Goal: Feedback & Contribution: Contribute content

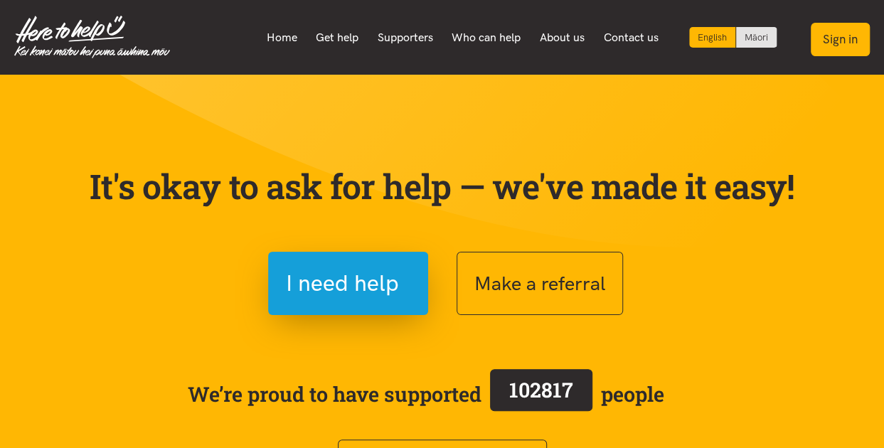
click at [839, 48] on button "Sign in" at bounding box center [840, 39] width 59 height 33
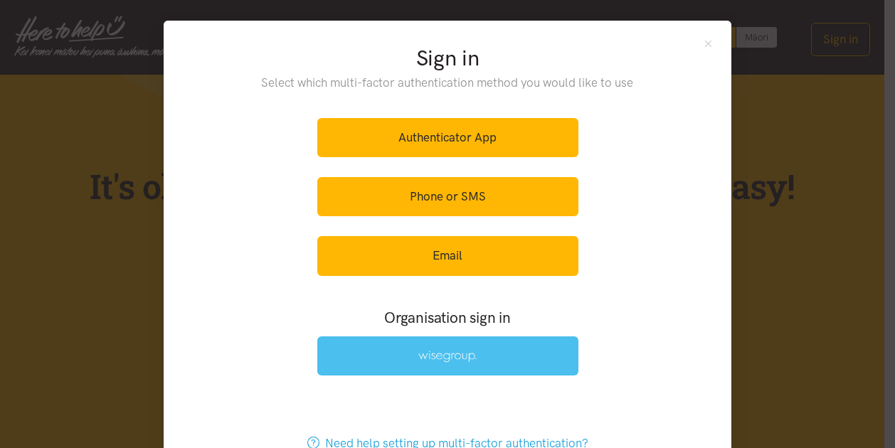
click at [449, 351] on img at bounding box center [447, 357] width 58 height 12
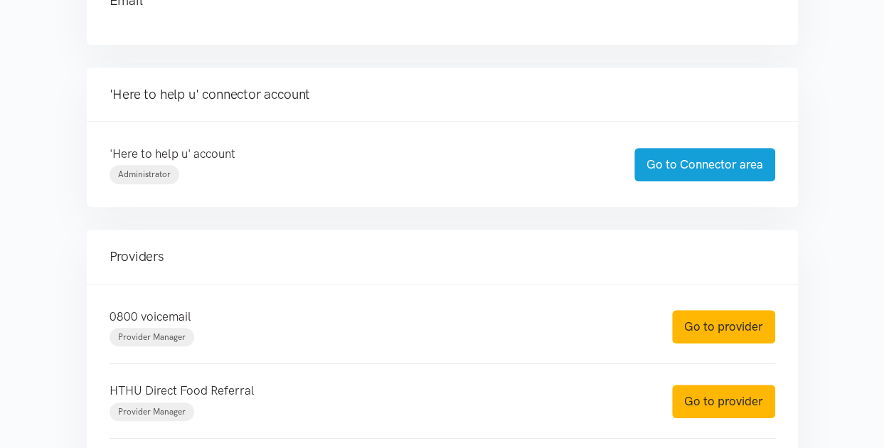
scroll to position [427, 0]
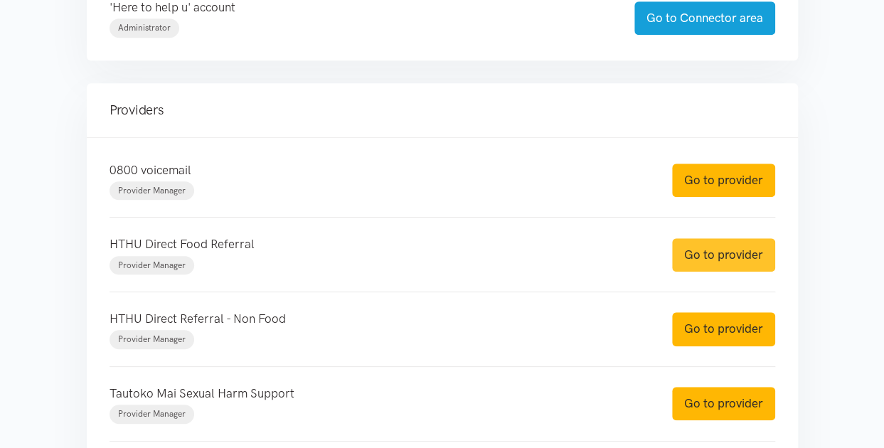
click at [721, 249] on link "Go to provider" at bounding box center [723, 254] width 103 height 33
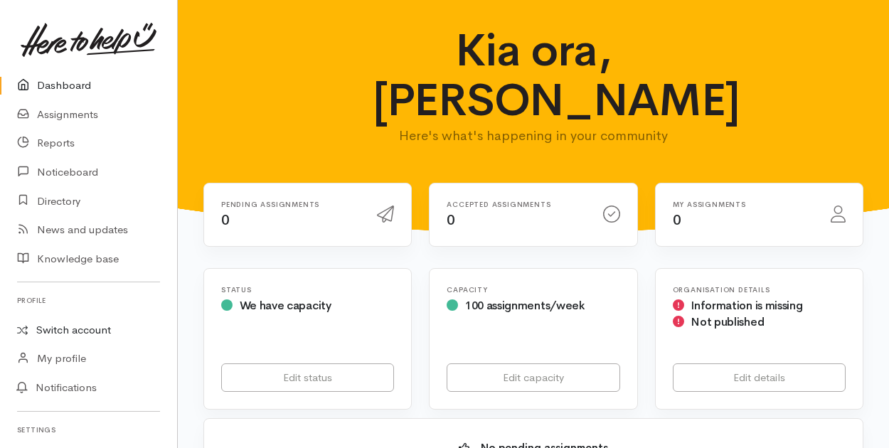
click at [70, 324] on link "Switch account" at bounding box center [88, 330] width 177 height 28
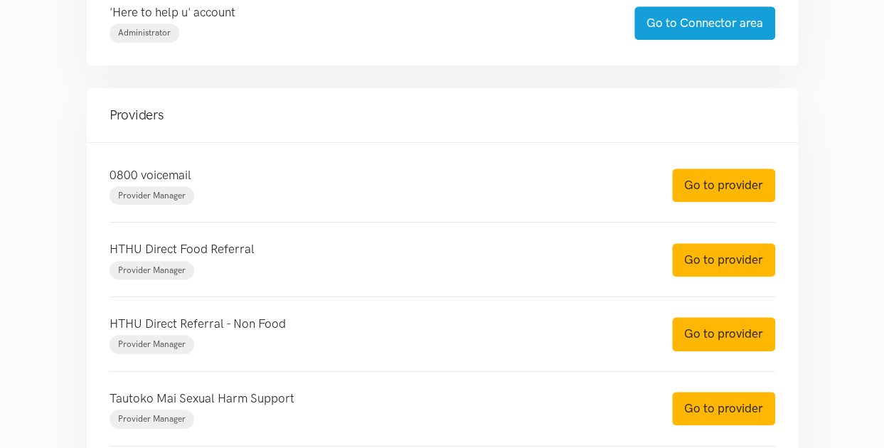
scroll to position [427, 0]
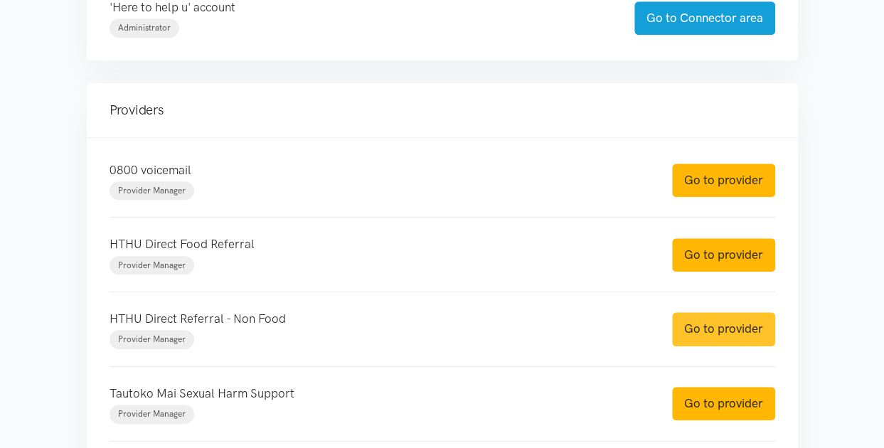
click at [719, 324] on link "Go to provider" at bounding box center [723, 328] width 103 height 33
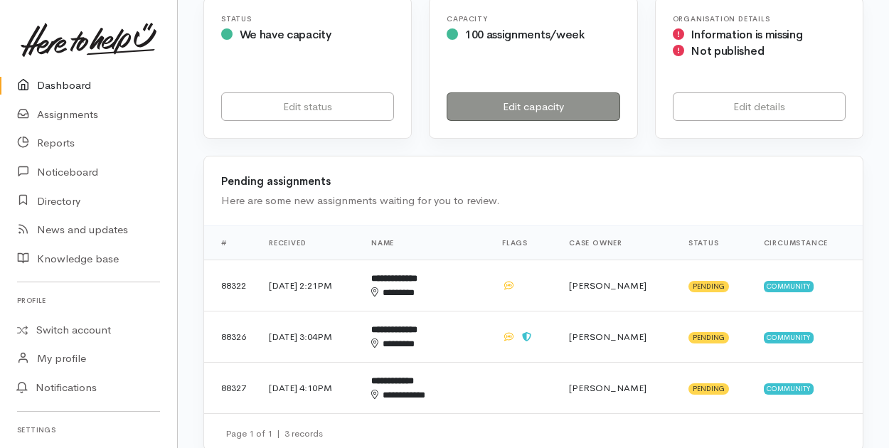
scroll to position [284, 0]
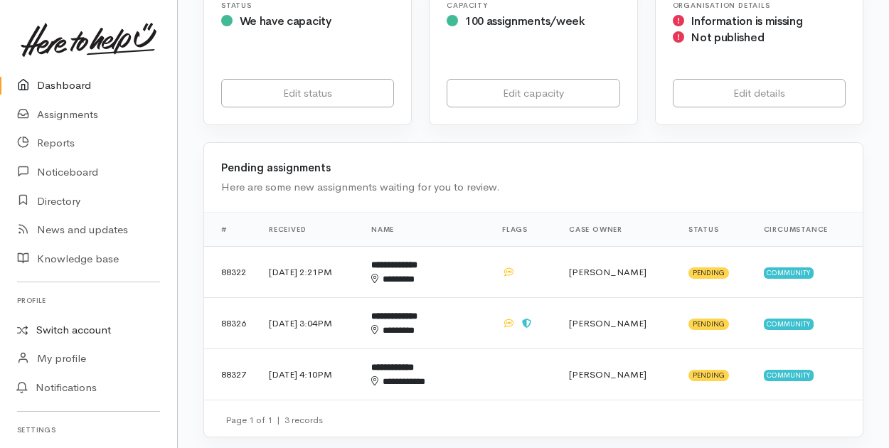
click at [58, 325] on link "Switch account" at bounding box center [88, 330] width 177 height 28
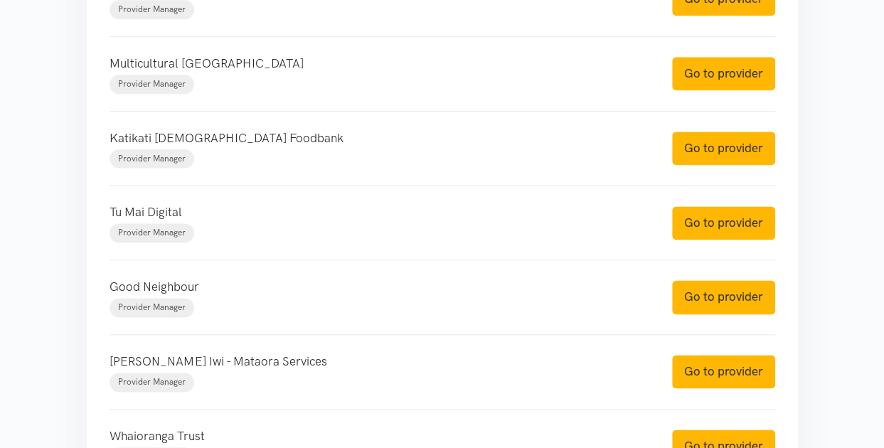
scroll to position [853, 0]
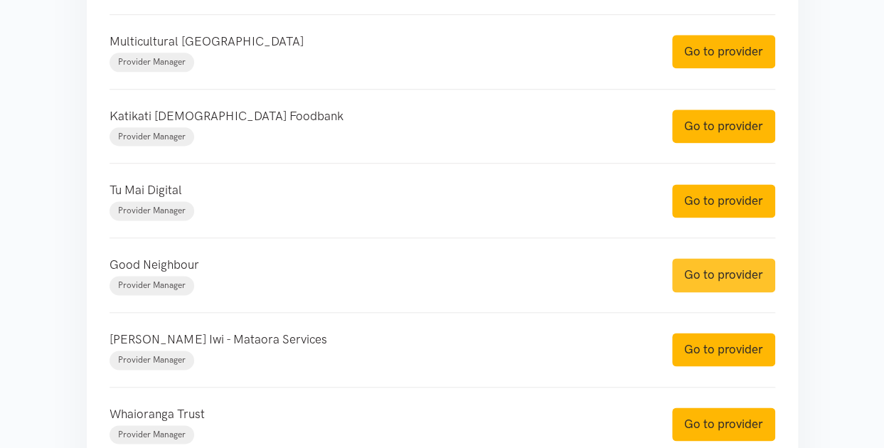
click at [708, 277] on link "Go to provider" at bounding box center [723, 274] width 103 height 33
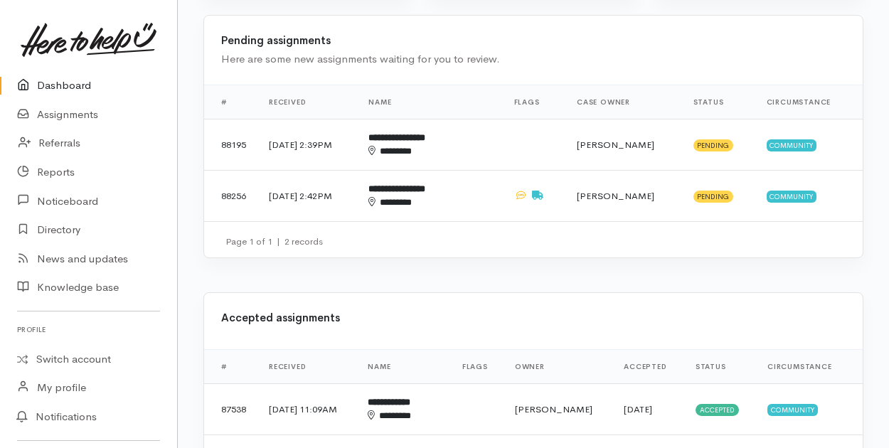
scroll to position [569, 0]
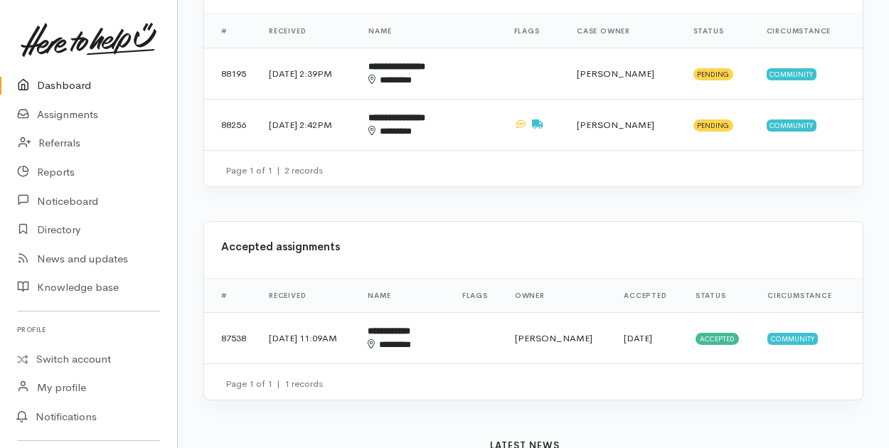
click at [57, 82] on link "Dashboard" at bounding box center [88, 85] width 177 height 29
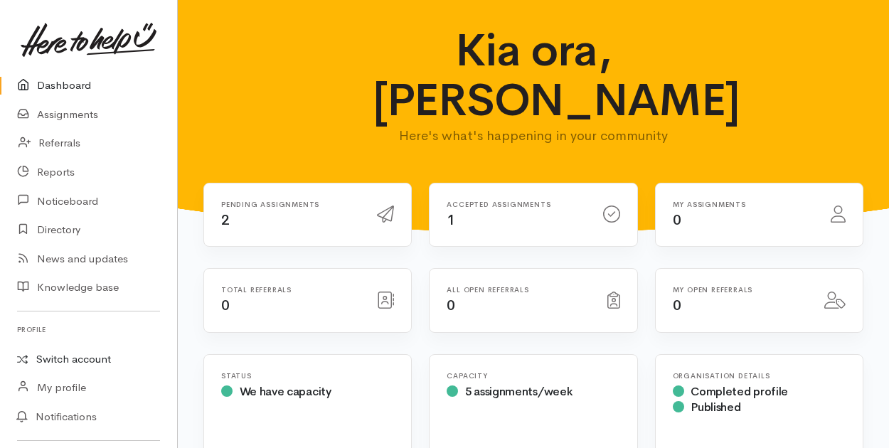
click at [82, 361] on link "Switch account" at bounding box center [88, 360] width 177 height 28
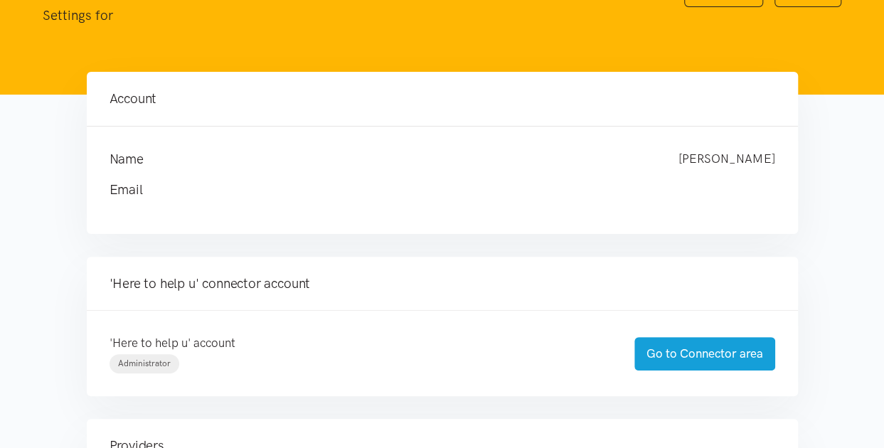
scroll to position [213, 0]
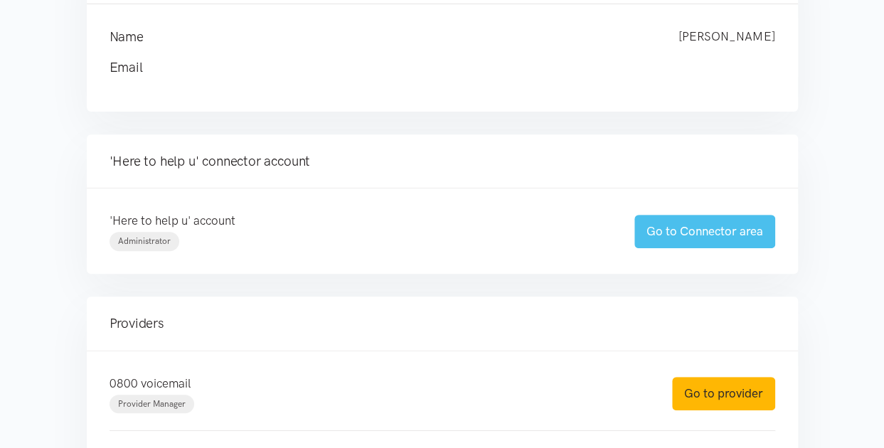
click at [684, 234] on link "Go to Connector area" at bounding box center [704, 231] width 141 height 33
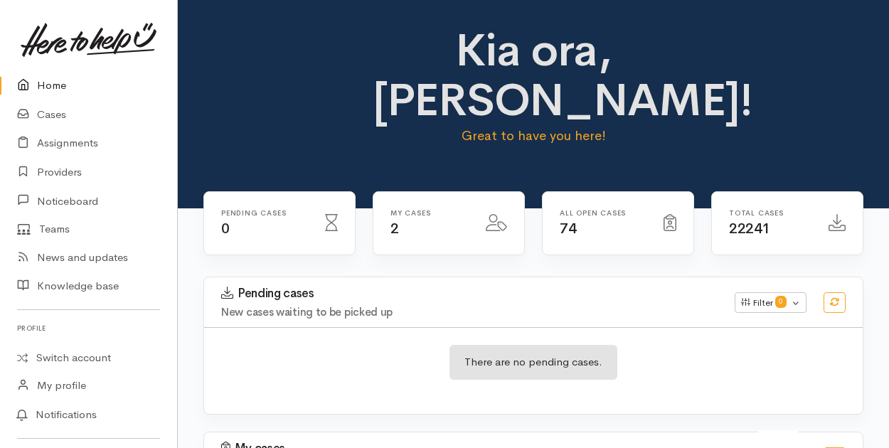
click at [59, 87] on link "Home" at bounding box center [88, 85] width 177 height 29
click at [47, 113] on link "Cases" at bounding box center [88, 114] width 177 height 29
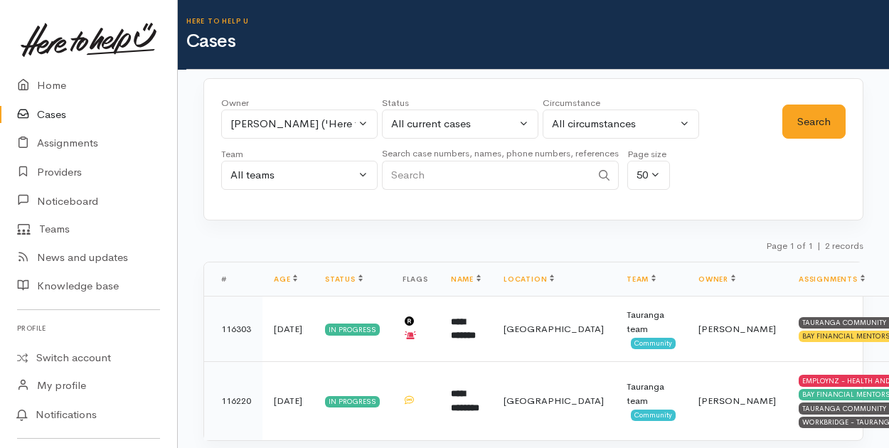
scroll to position [31, 0]
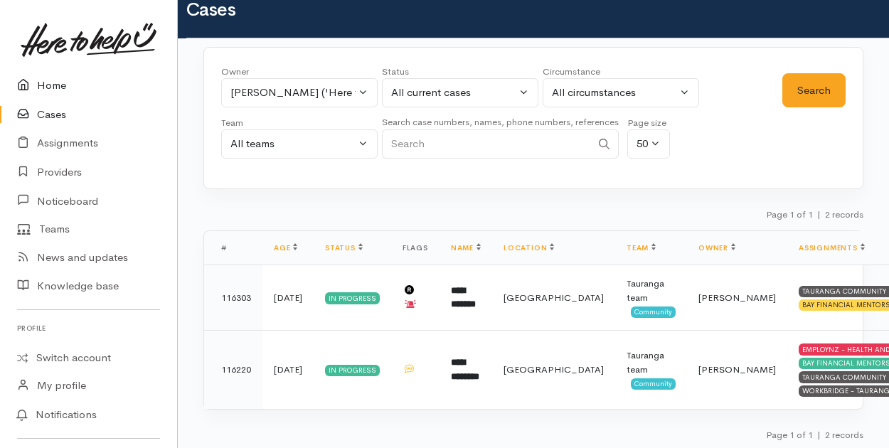
click at [51, 85] on link "Home" at bounding box center [88, 85] width 177 height 29
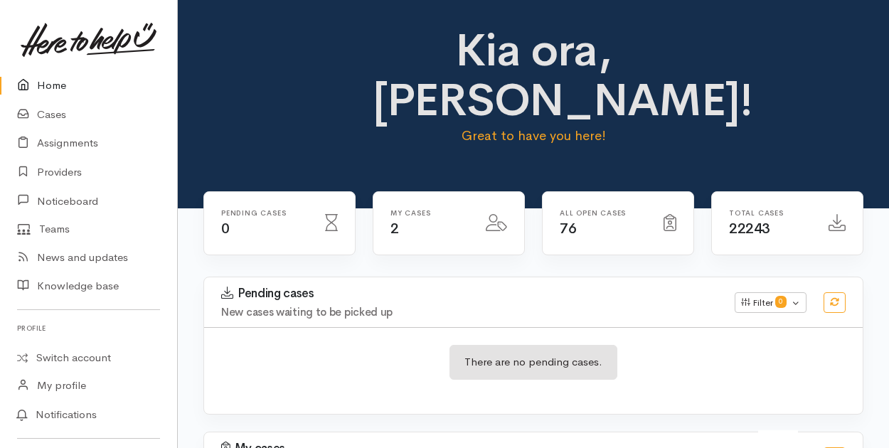
click at [52, 80] on link "Home" at bounding box center [88, 85] width 177 height 29
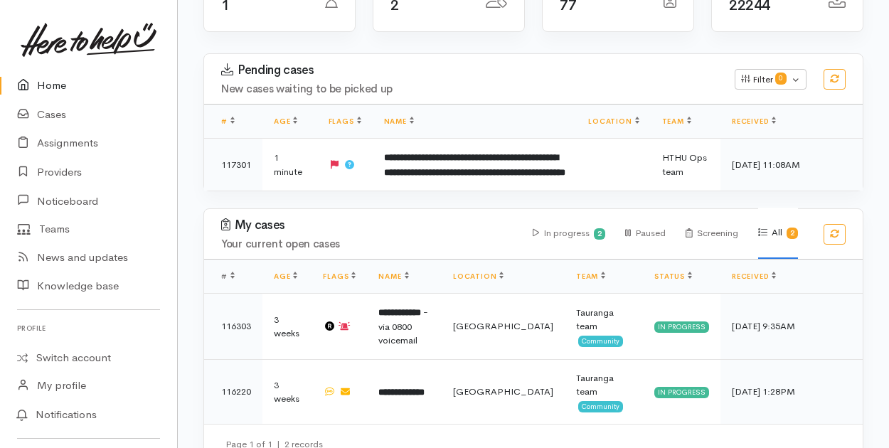
scroll to position [235, 0]
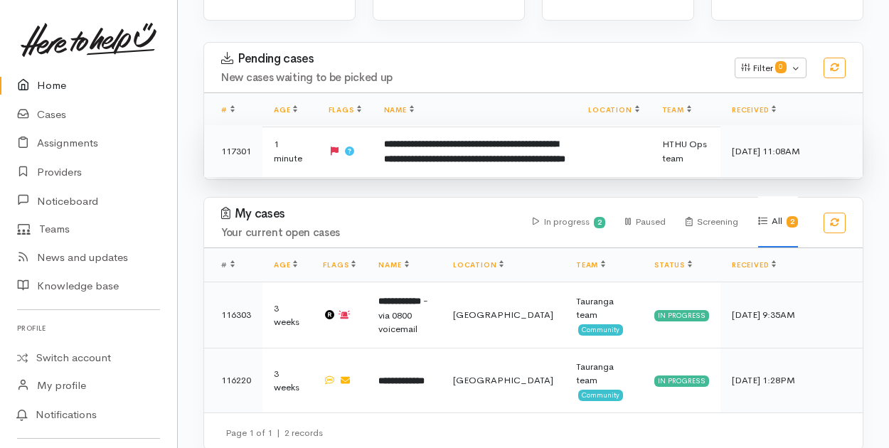
click at [434, 159] on b "**********" at bounding box center [474, 151] width 181 height 24
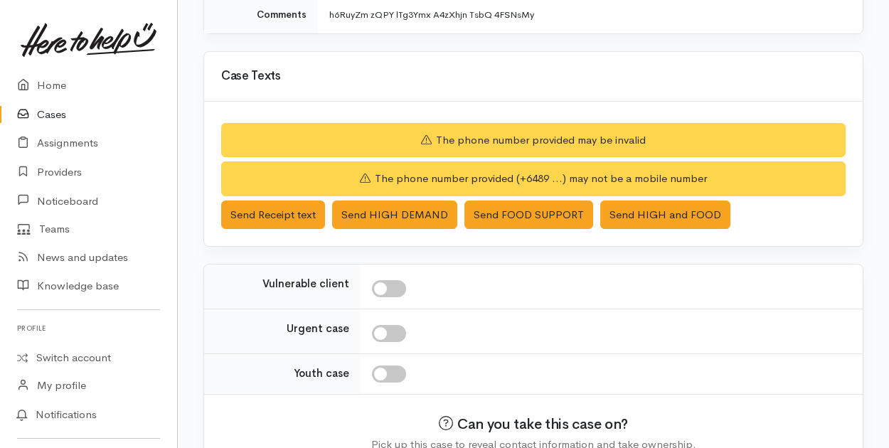
scroll to position [415, 0]
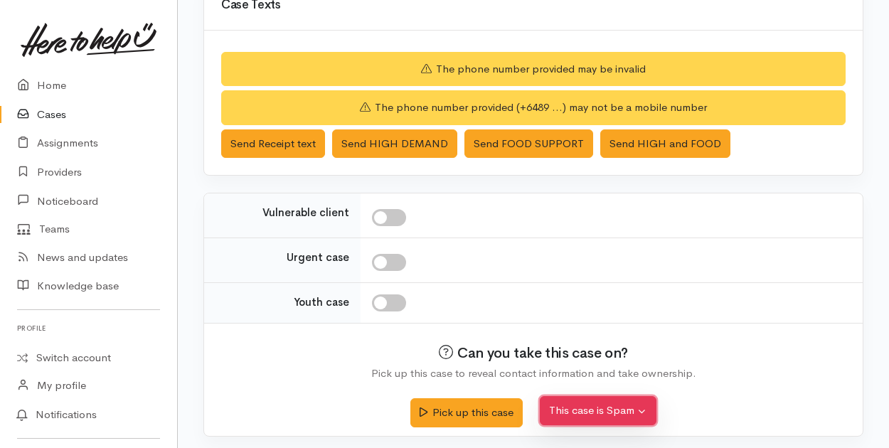
click at [602, 409] on button "This case is Spam" at bounding box center [598, 410] width 117 height 29
click at [624, 373] on button "Yes, cancel this case as spam" at bounding box center [634, 378] width 189 height 22
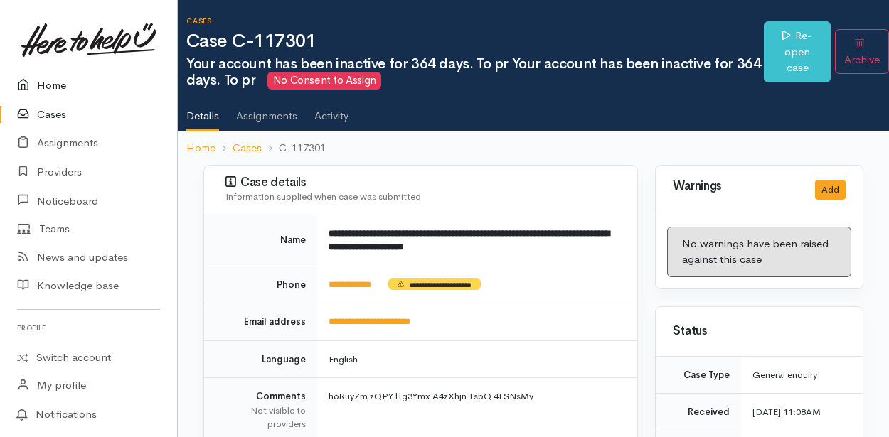
click at [61, 89] on link "Home" at bounding box center [88, 85] width 177 height 29
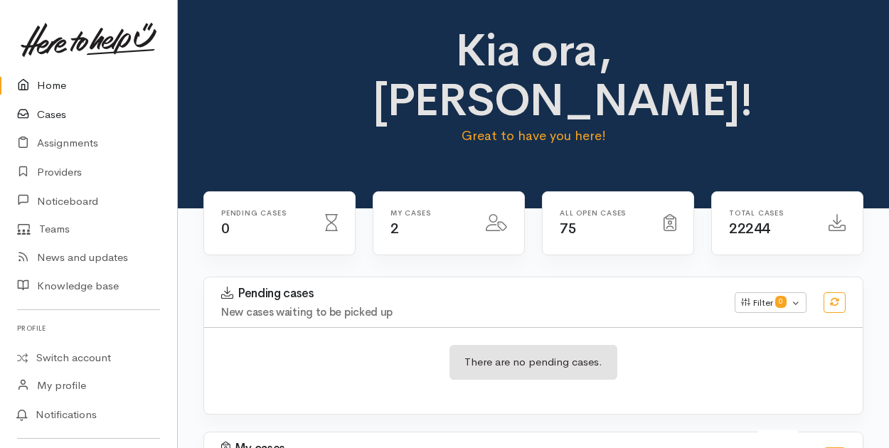
click at [55, 115] on link "Cases" at bounding box center [88, 114] width 177 height 29
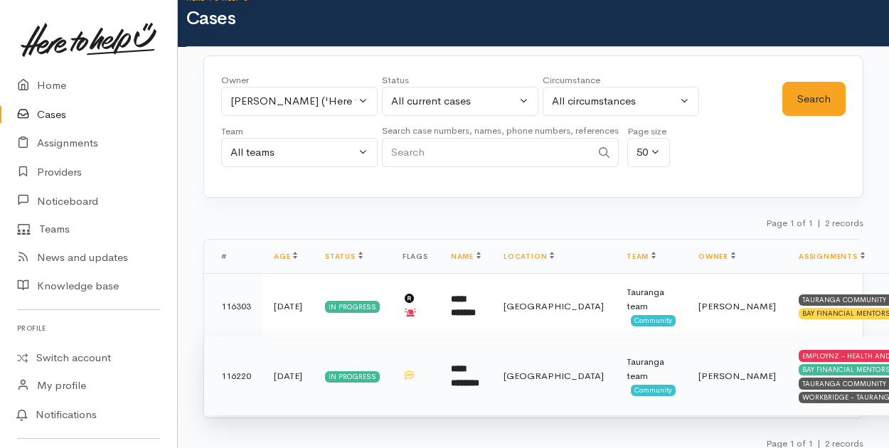
scroll to position [31, 0]
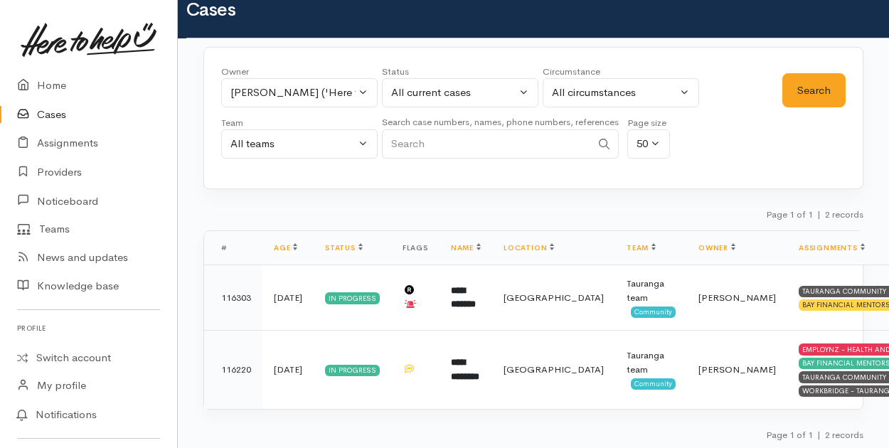
click at [52, 114] on link "Cases" at bounding box center [88, 114] width 177 height 29
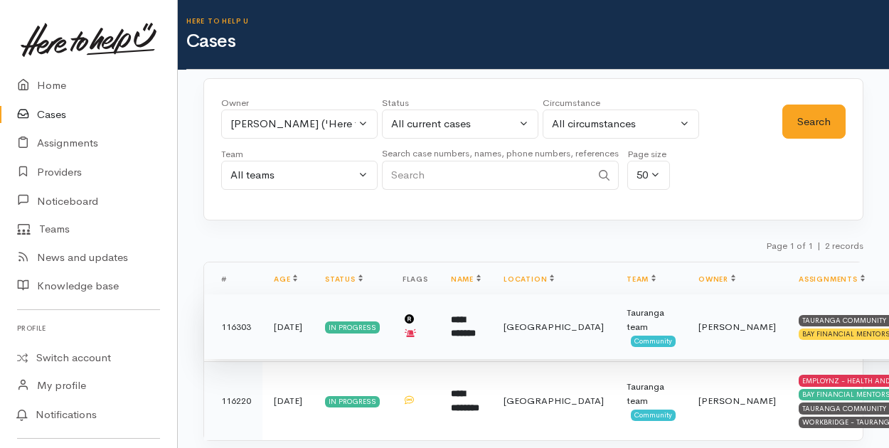
scroll to position [31, 0]
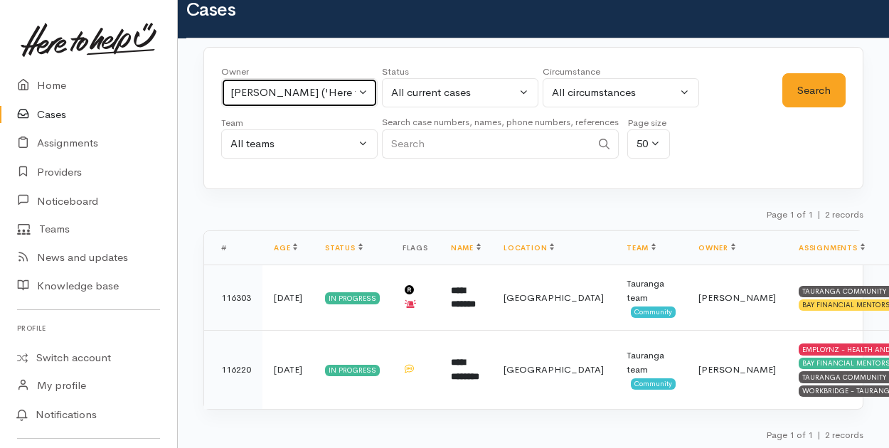
click at [363, 90] on button "Amanda Gabb ('Here to help u')" at bounding box center [299, 92] width 156 height 29
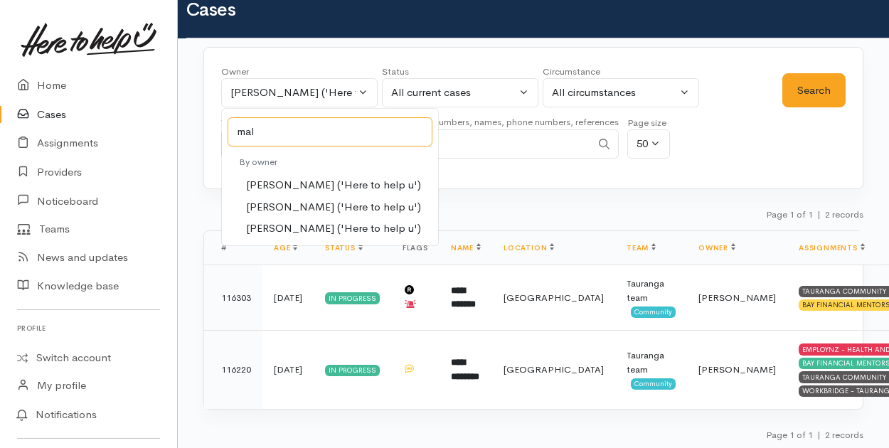
type input "mal"
click at [321, 206] on span "Malia Stowers ('Here to help u')" at bounding box center [333, 207] width 175 height 16
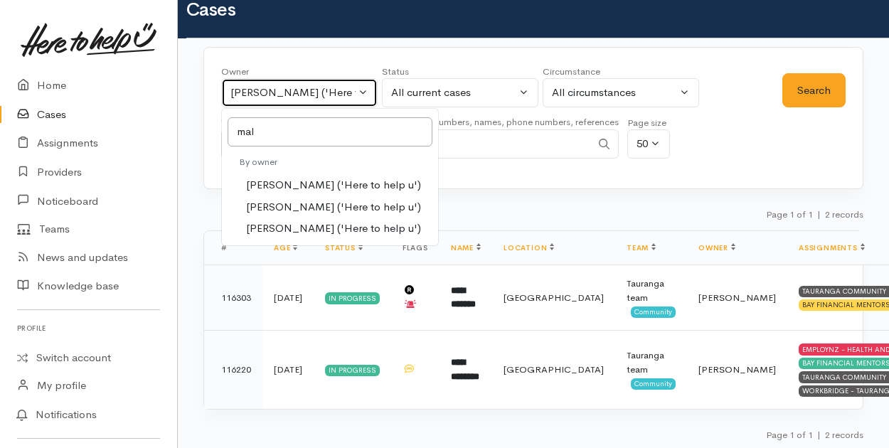
select select "1613"
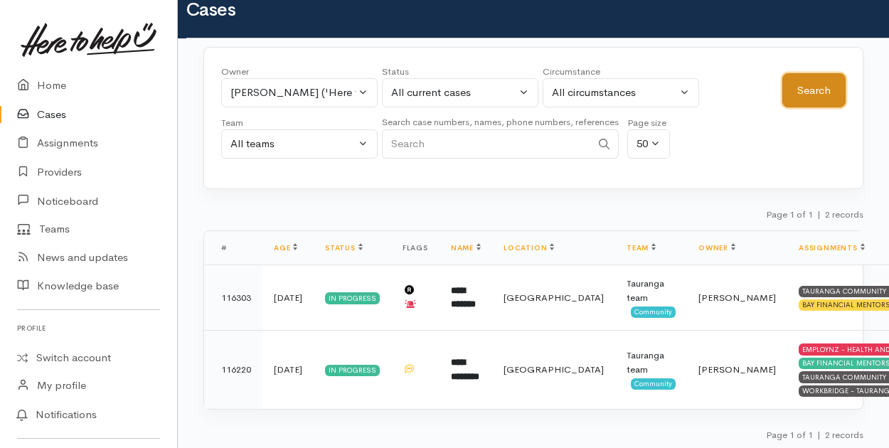
click at [816, 97] on button "Search" at bounding box center [813, 90] width 63 height 35
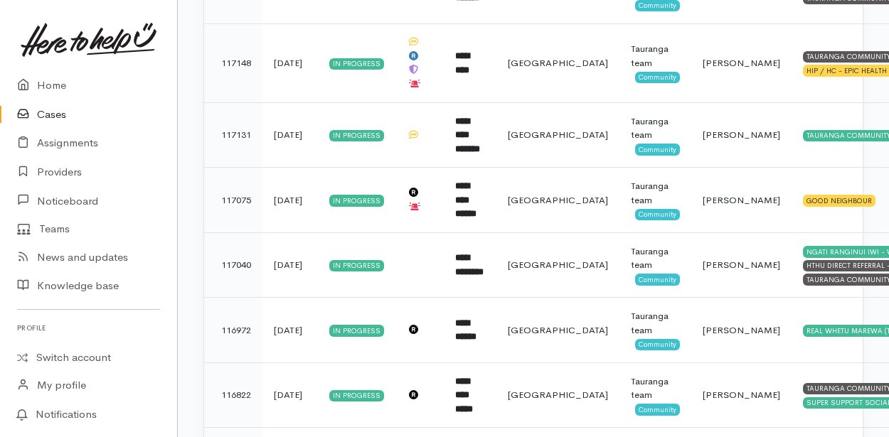
scroll to position [1141, 0]
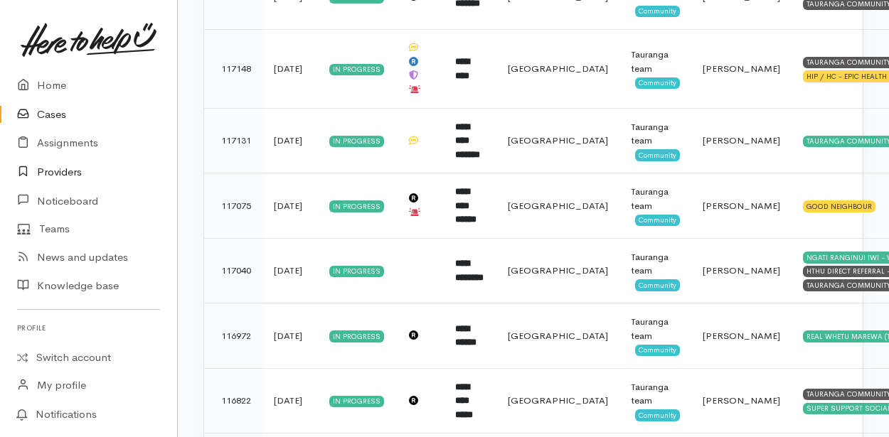
click at [51, 173] on link "Providers" at bounding box center [88, 172] width 177 height 29
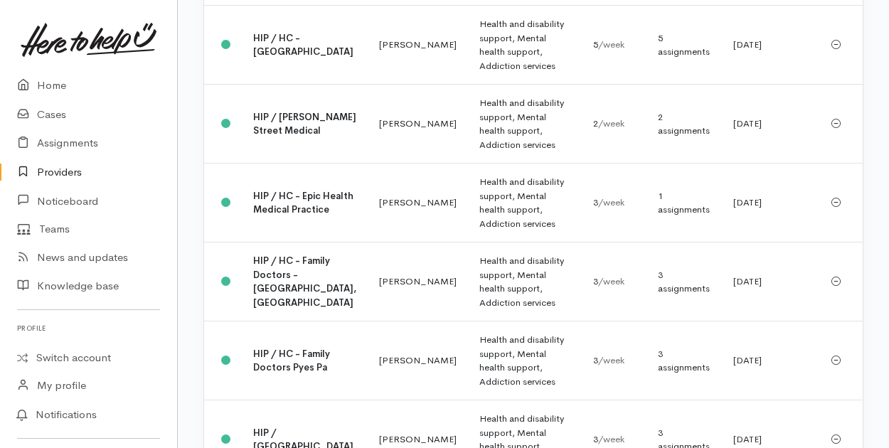
scroll to position [1493, 0]
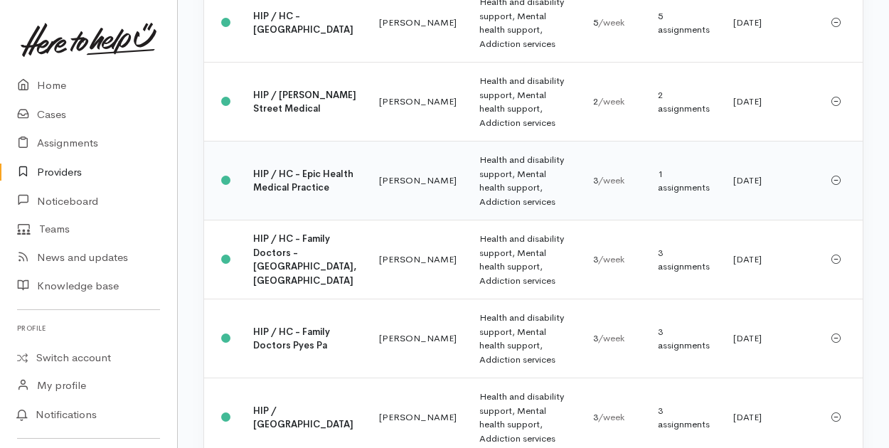
click at [278, 194] on b "HIP / HC - Epic Health Medical Practice" at bounding box center [303, 181] width 100 height 26
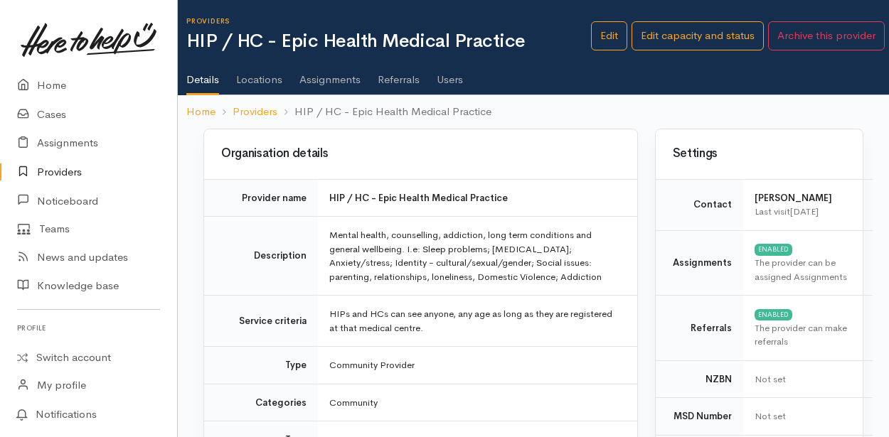
click at [445, 80] on link "Users" at bounding box center [450, 75] width 26 height 40
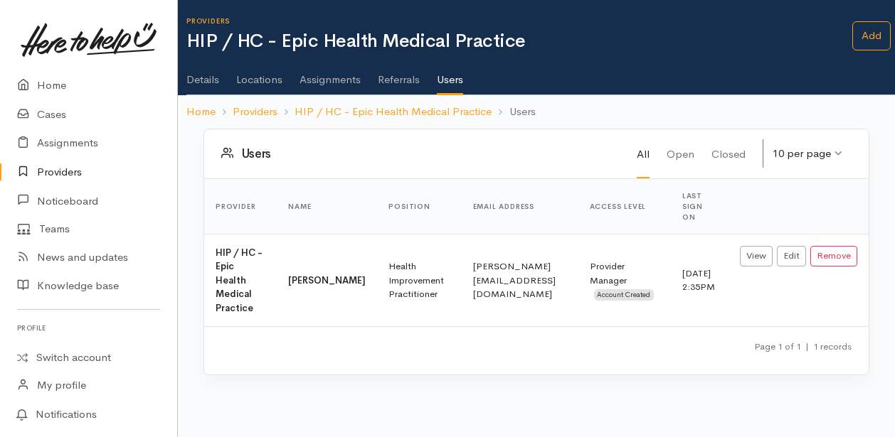
click at [319, 81] on link "Assignments" at bounding box center [329, 75] width 61 height 40
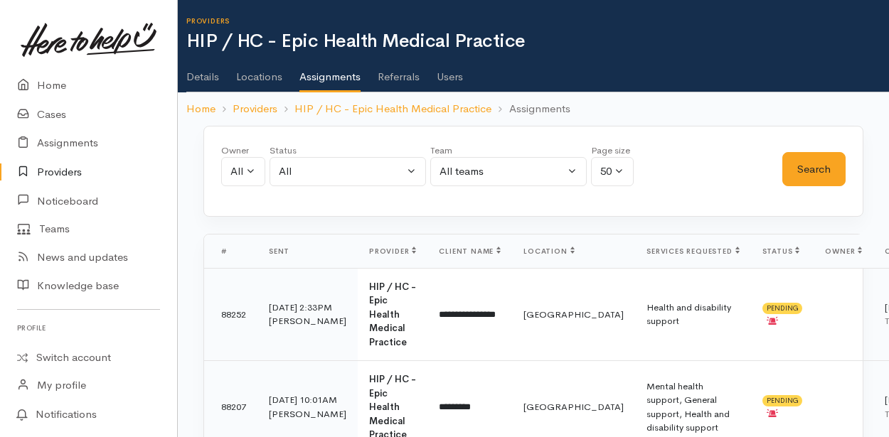
scroll to position [56, 0]
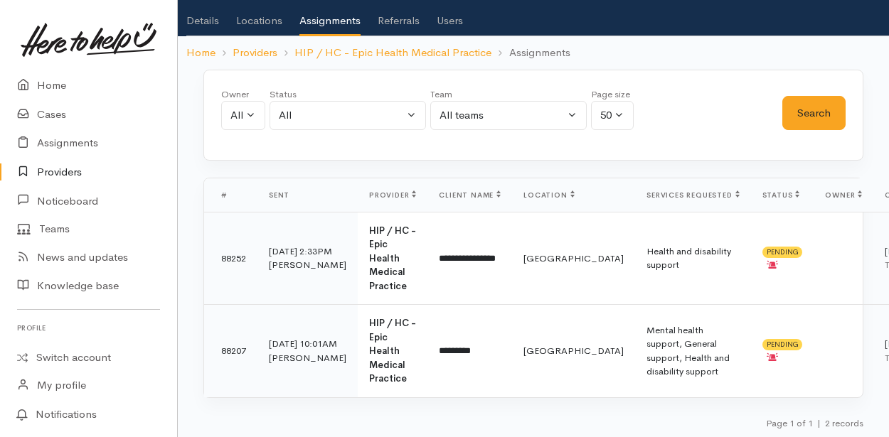
click at [206, 21] on link "Details" at bounding box center [202, 16] width 33 height 40
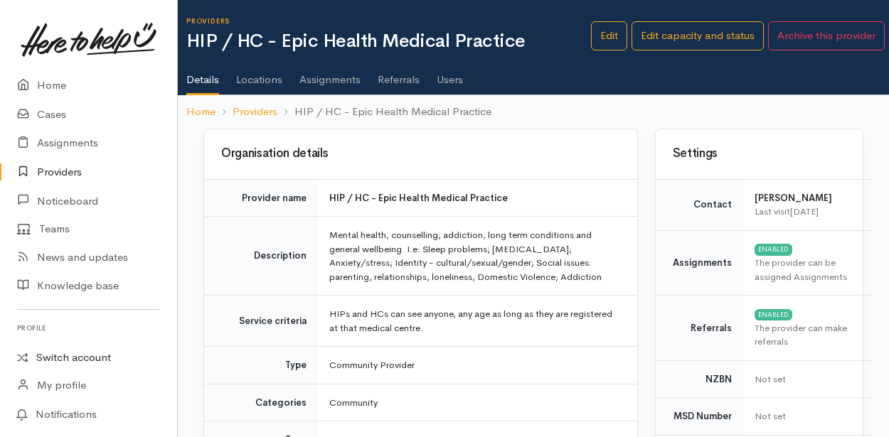
click at [58, 353] on link "Switch account" at bounding box center [88, 358] width 177 height 28
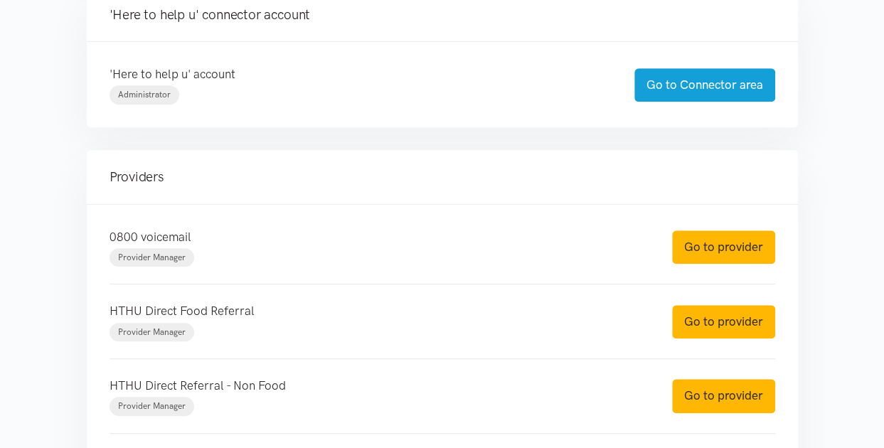
scroll to position [427, 0]
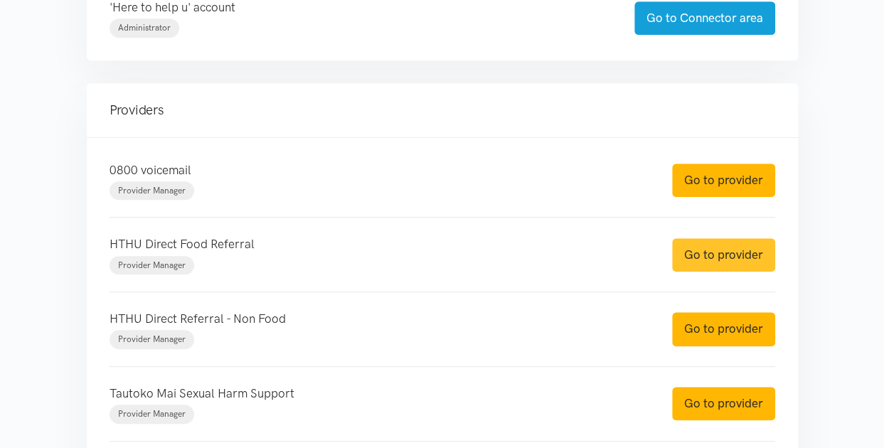
click at [725, 248] on link "Go to provider" at bounding box center [723, 254] width 103 height 33
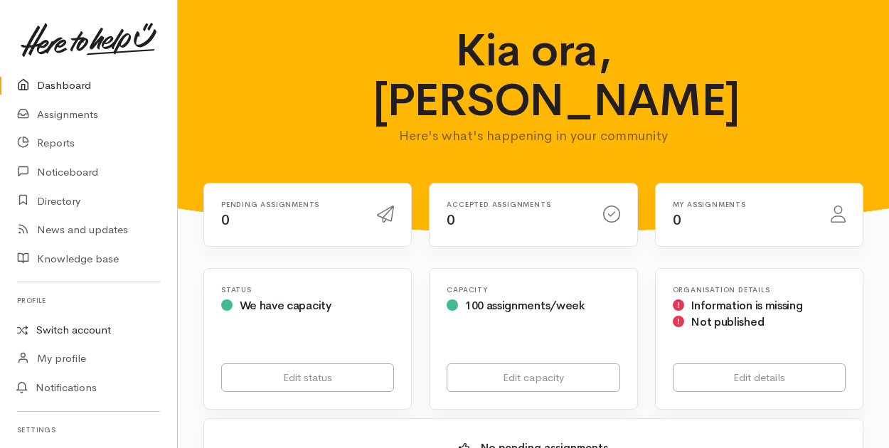
click at [96, 331] on link "Switch account" at bounding box center [88, 330] width 177 height 28
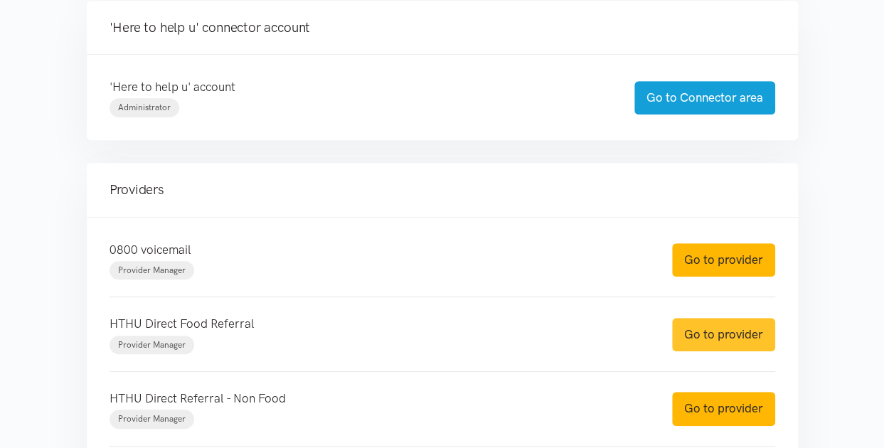
scroll to position [427, 0]
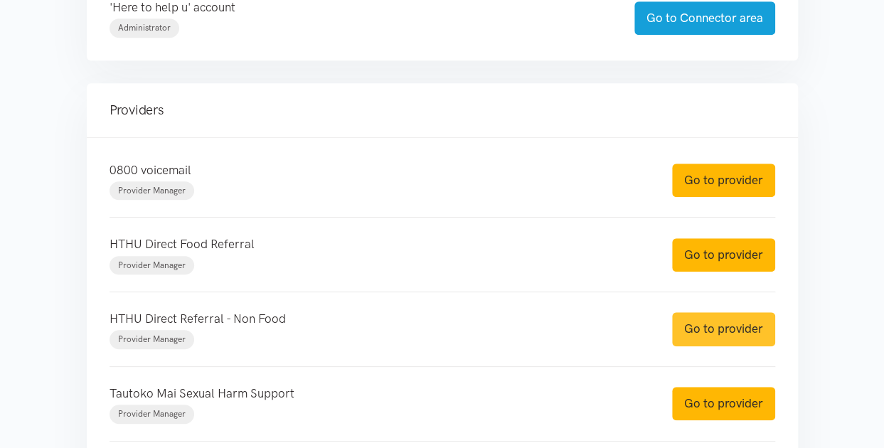
click at [712, 324] on link "Go to provider" at bounding box center [723, 328] width 103 height 33
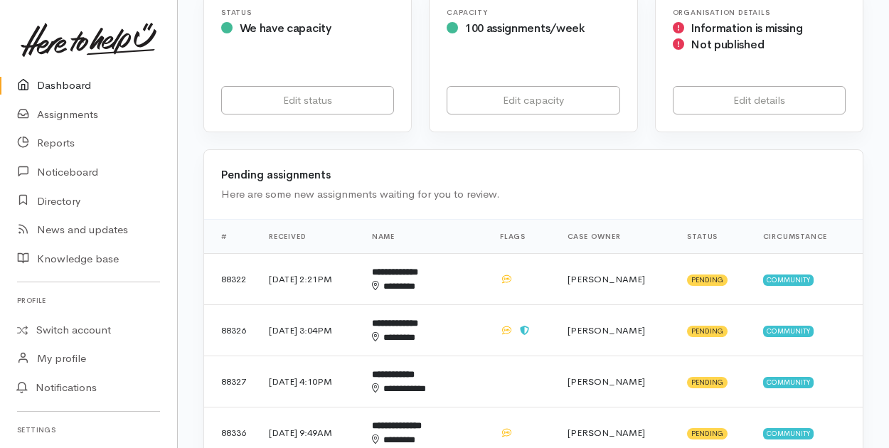
scroll to position [284, 0]
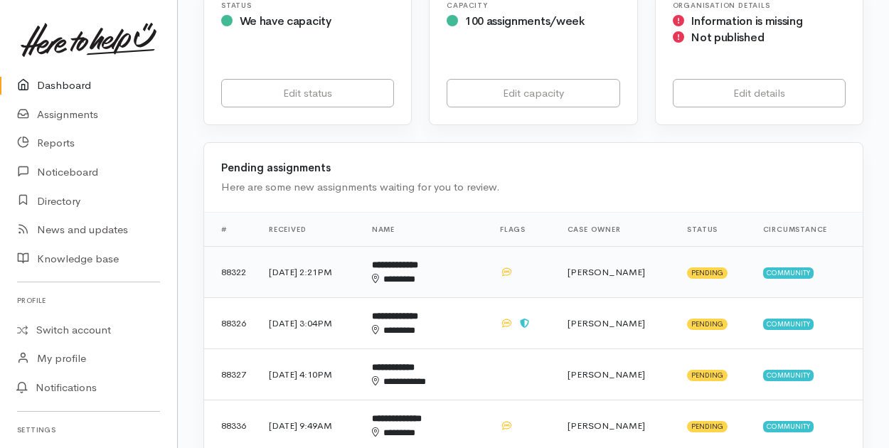
click at [428, 277] on div "********" at bounding box center [414, 279] width 85 height 14
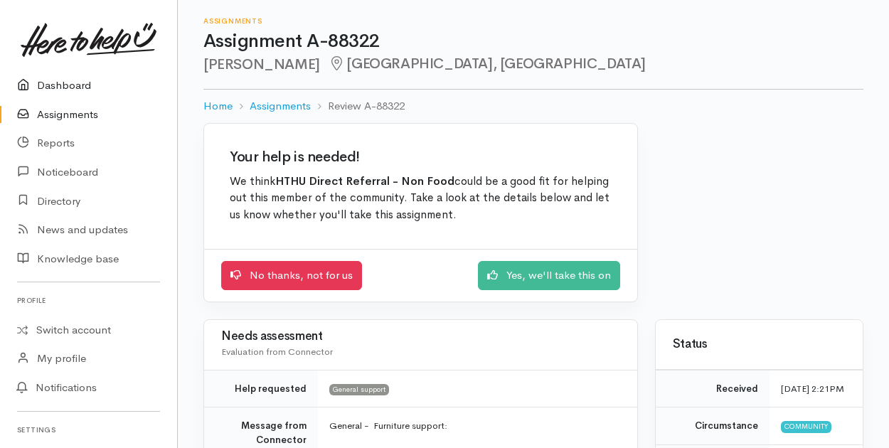
click at [47, 85] on link "Dashboard" at bounding box center [88, 85] width 177 height 29
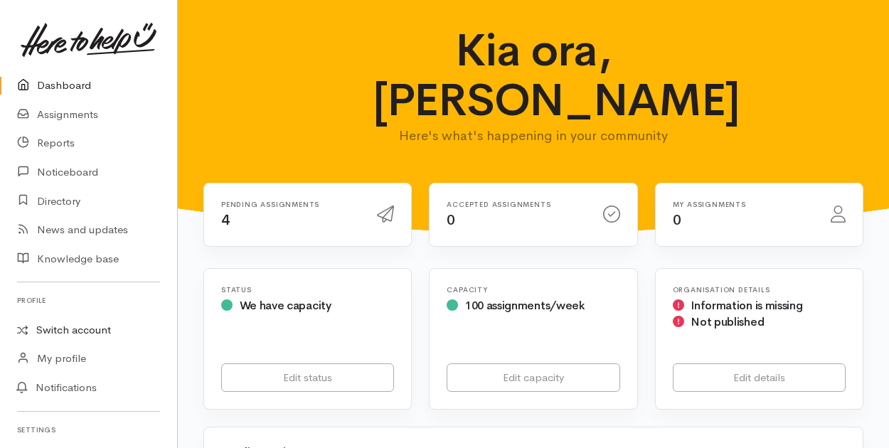
drag, startPoint x: 80, startPoint y: 326, endPoint x: 118, endPoint y: 336, distance: 39.2
click at [80, 326] on link "Switch account" at bounding box center [88, 330] width 177 height 28
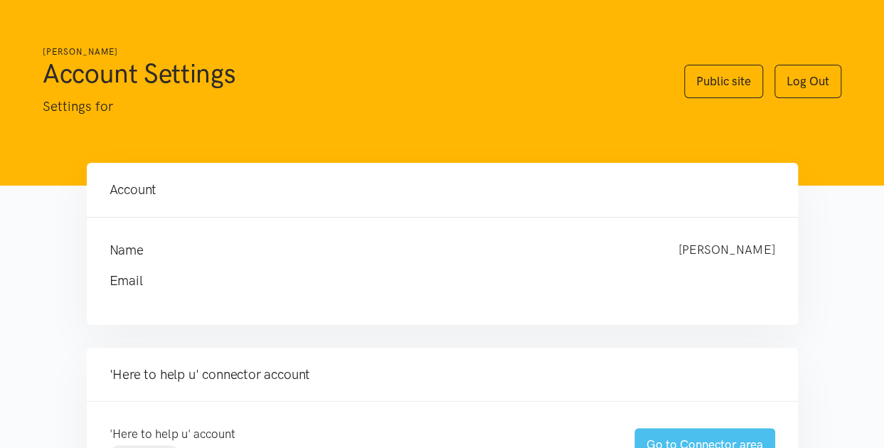
click at [668, 442] on link "Go to Connector area" at bounding box center [704, 444] width 141 height 33
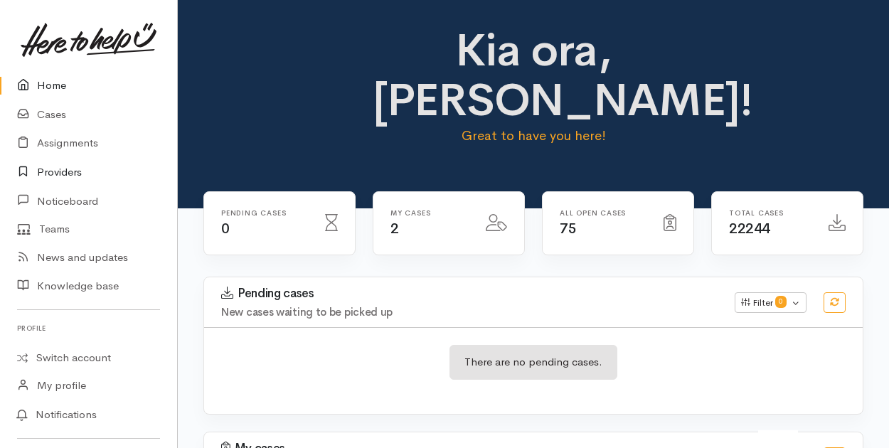
click at [54, 170] on link "Providers" at bounding box center [88, 172] width 177 height 29
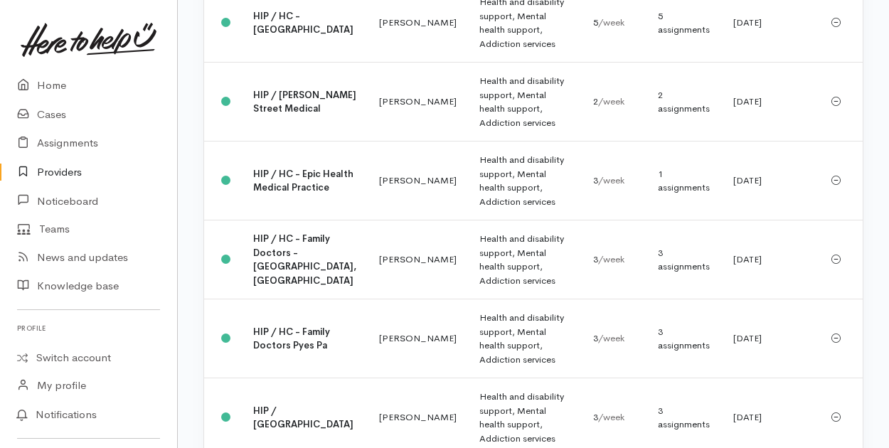
scroll to position [1565, 0]
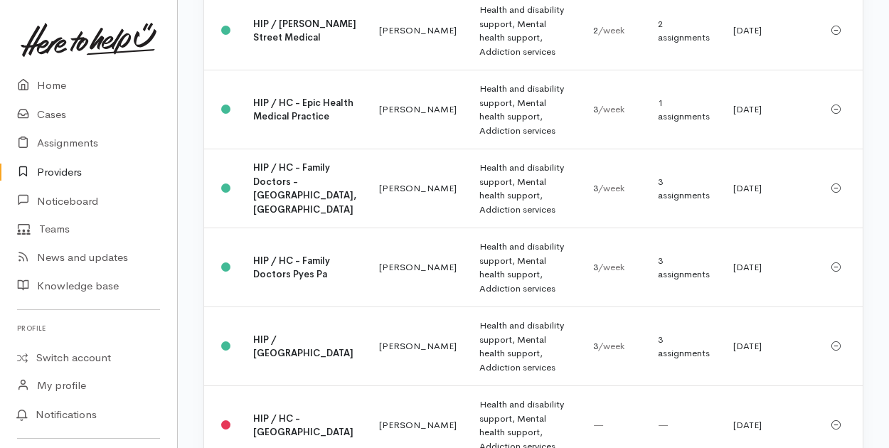
click at [293, 123] on b "HIP / HC - Epic Health Medical Practice" at bounding box center [303, 110] width 100 height 26
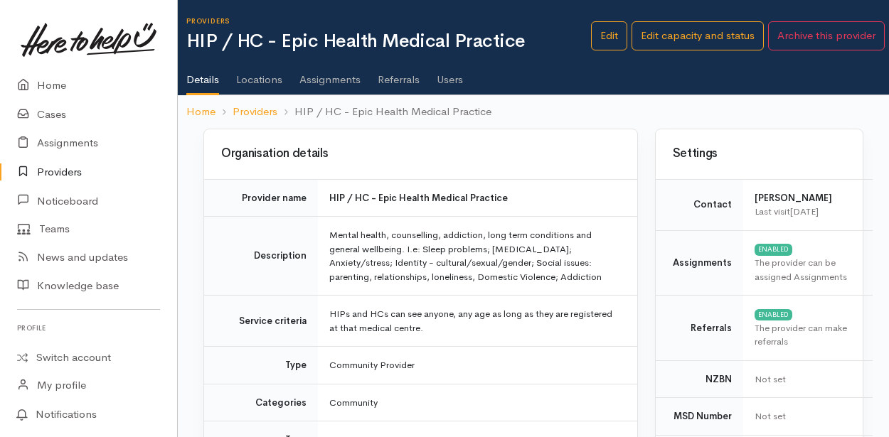
click at [444, 79] on link "Users" at bounding box center [450, 75] width 26 height 40
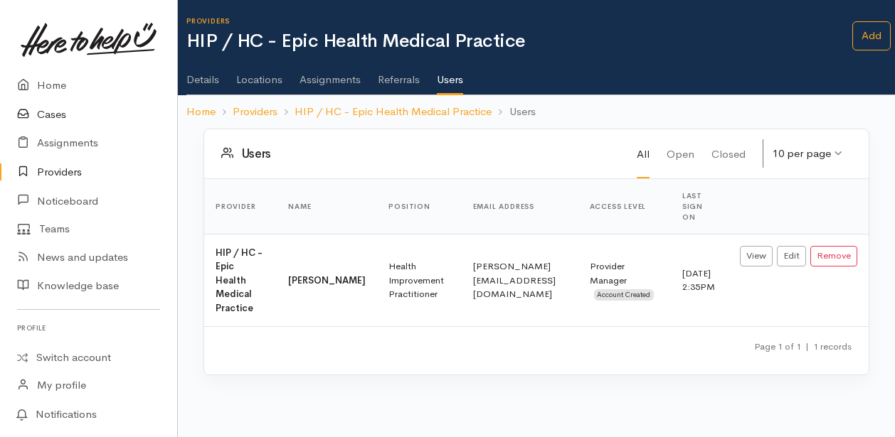
click at [55, 113] on link "Cases" at bounding box center [88, 114] width 177 height 29
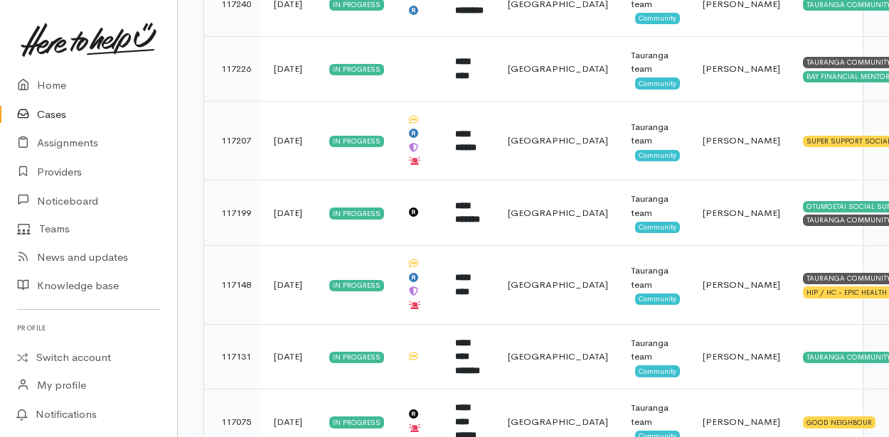
scroll to position [996, 0]
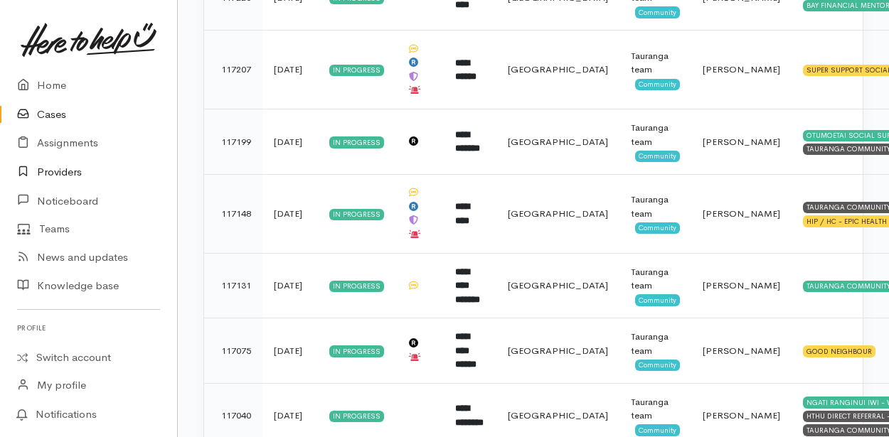
click at [61, 174] on link "Providers" at bounding box center [88, 172] width 177 height 29
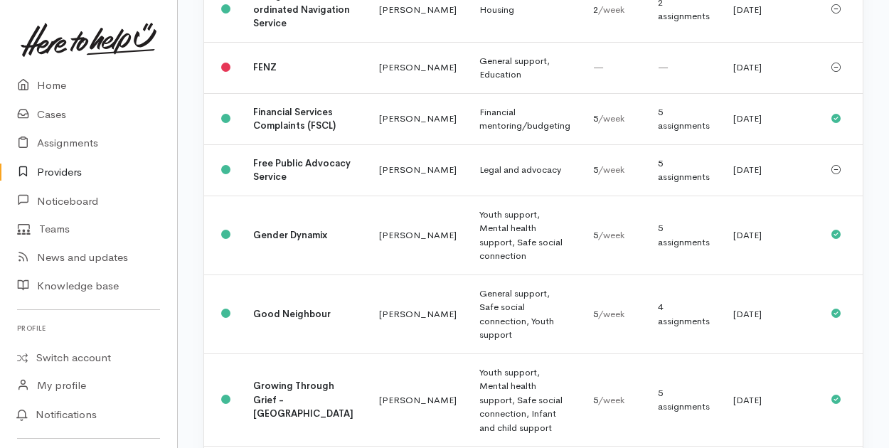
scroll to position [711, 0]
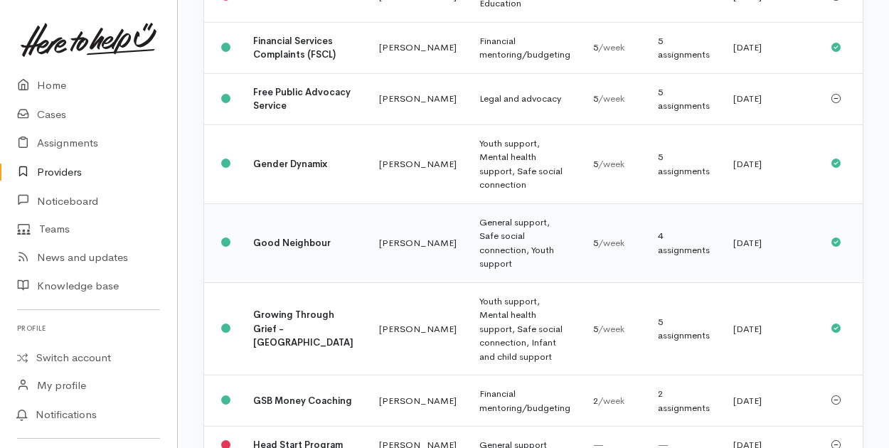
click at [294, 249] on b "Good Neighbour" at bounding box center [292, 243] width 78 height 12
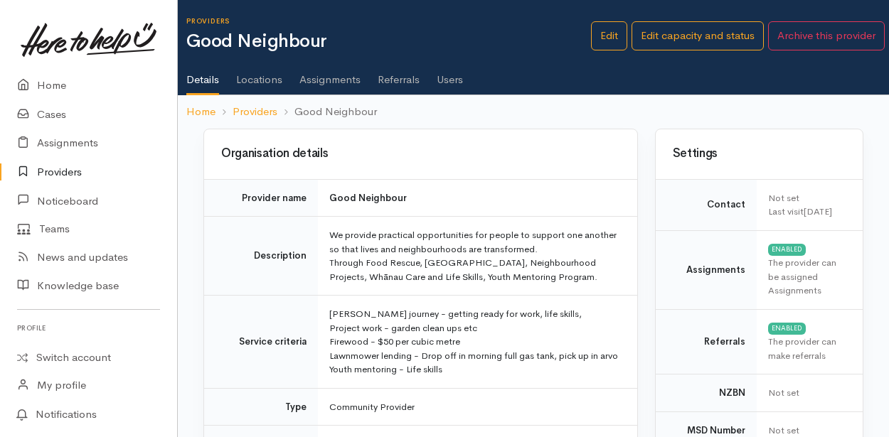
click at [447, 80] on link "Users" at bounding box center [450, 75] width 26 height 40
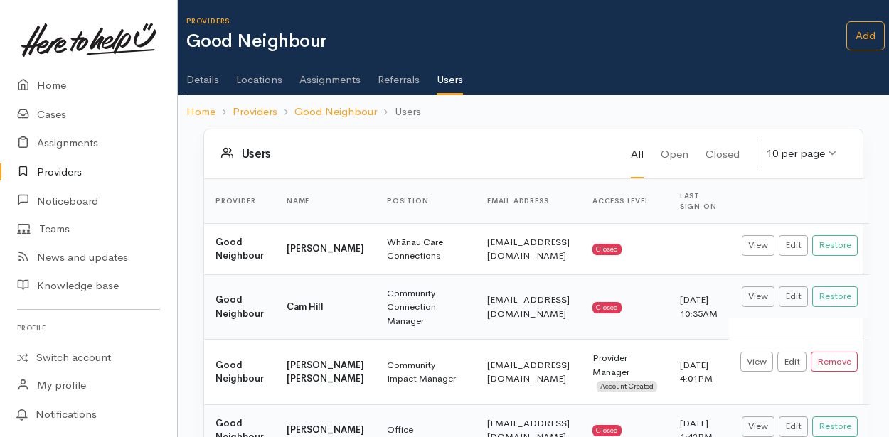
click at [321, 82] on link "Assignments" at bounding box center [329, 75] width 61 height 40
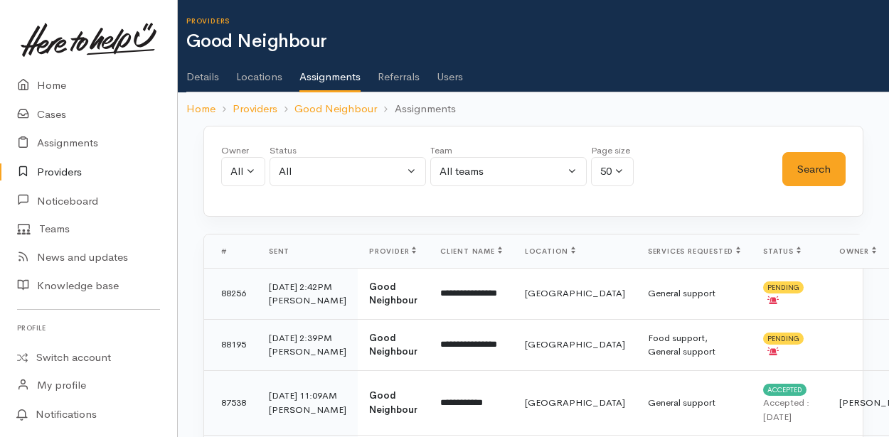
click at [205, 77] on link "Details" at bounding box center [202, 72] width 33 height 40
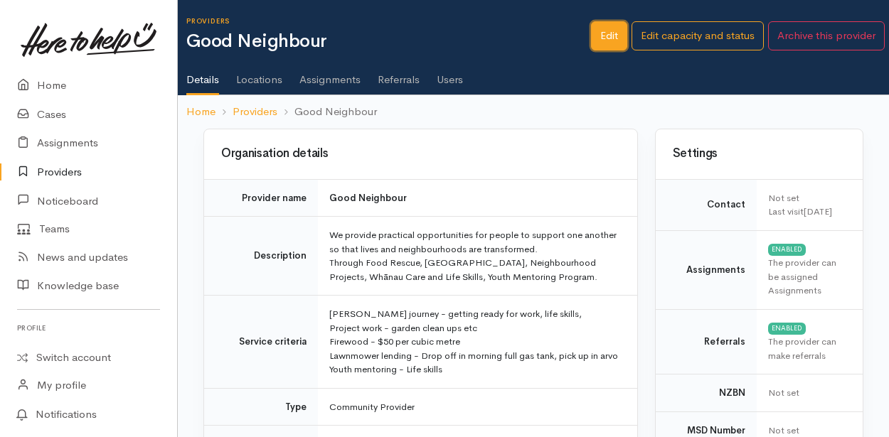
click at [609, 42] on link "Edit" at bounding box center [609, 35] width 36 height 29
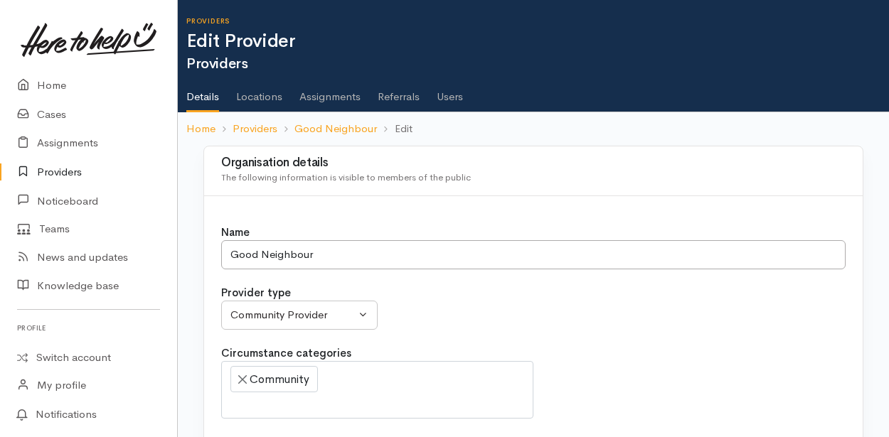
select select
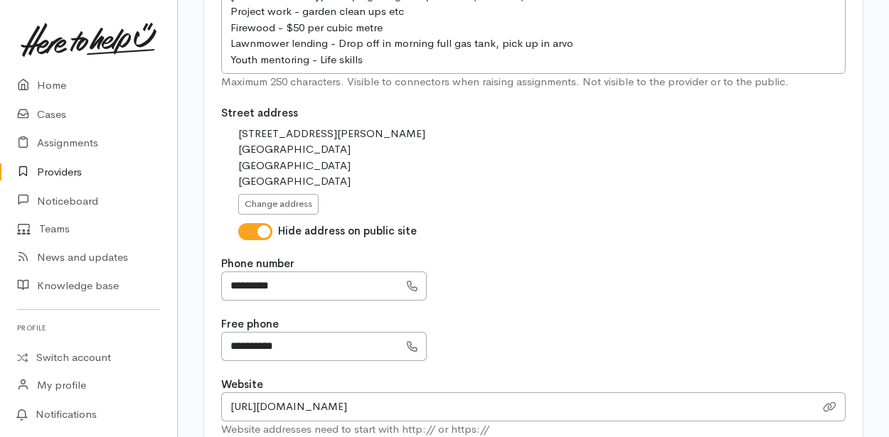
scroll to position [711, 0]
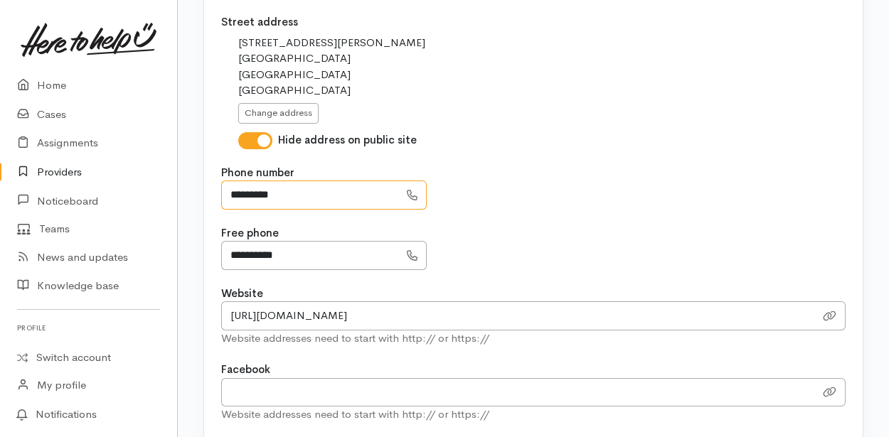
drag, startPoint x: 229, startPoint y: 189, endPoint x: 302, endPoint y: 190, distance: 72.5
click at [302, 190] on input "*********" at bounding box center [310, 195] width 178 height 29
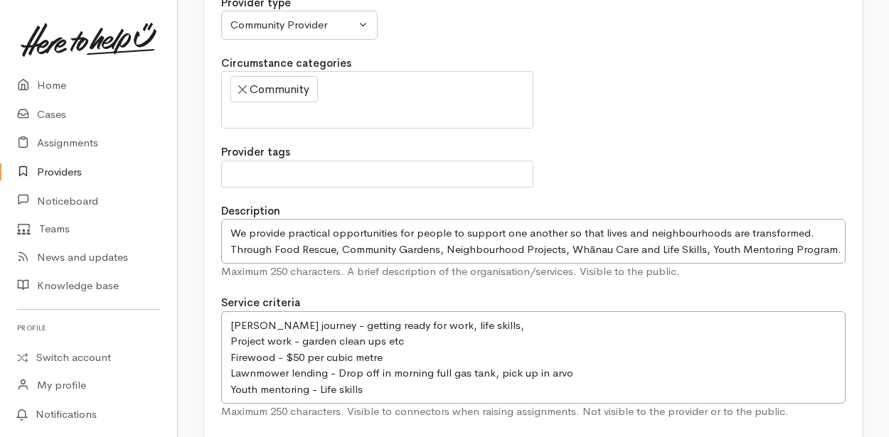
scroll to position [213, 0]
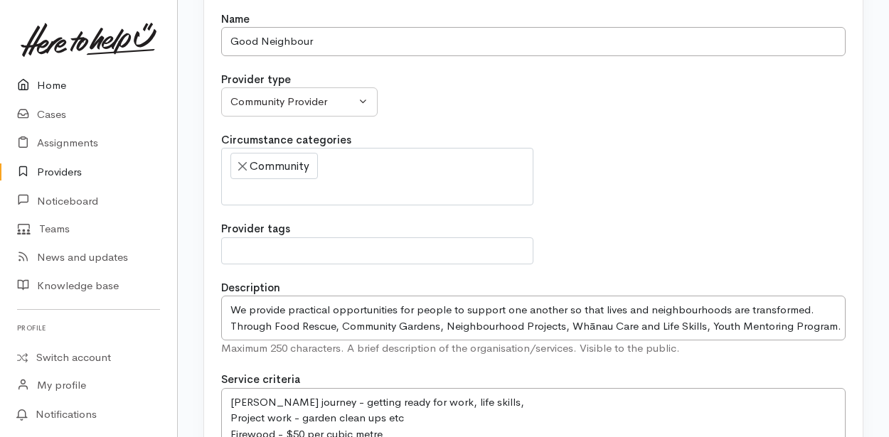
click at [60, 92] on link "Home" at bounding box center [88, 85] width 177 height 29
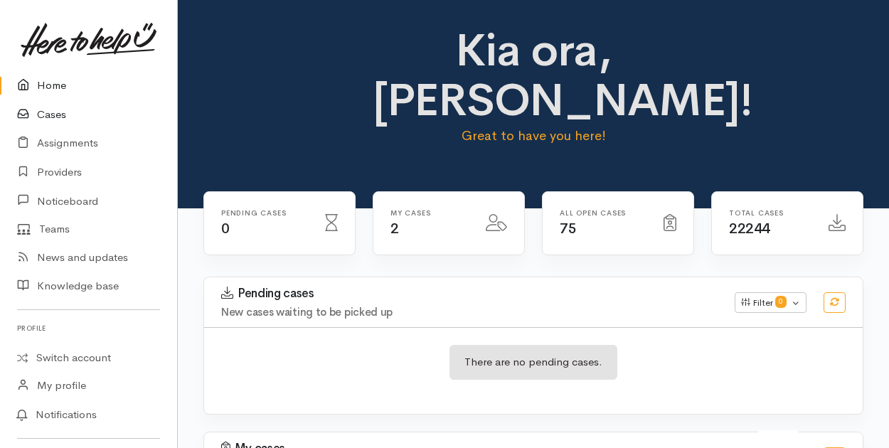
click at [60, 114] on link "Cases" at bounding box center [88, 114] width 177 height 29
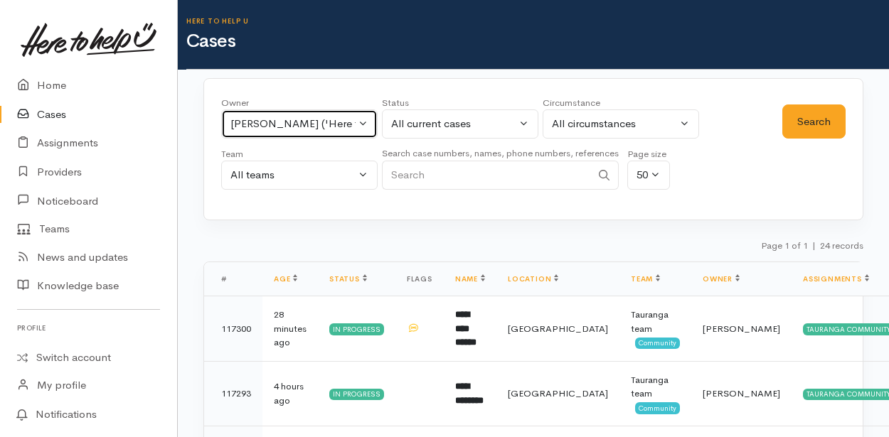
click at [364, 119] on button "Malia Stowers ('Here to help u')" at bounding box center [299, 124] width 156 height 29
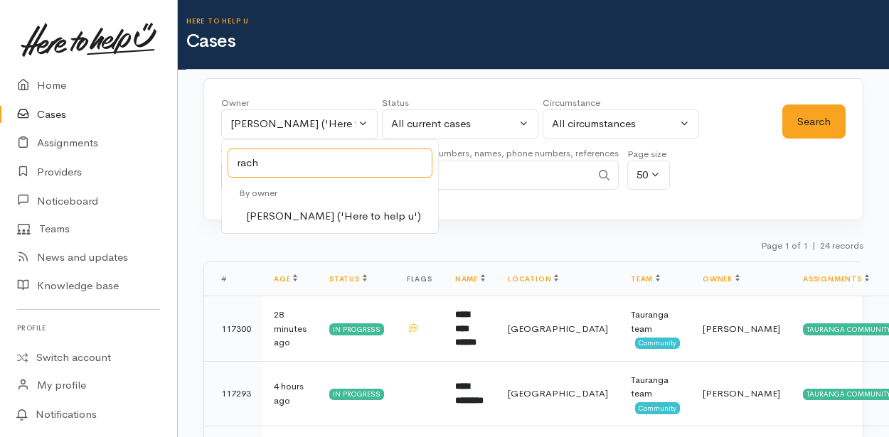
type input "rach"
click at [260, 209] on span "Rachel Proctor ('Here to help u')" at bounding box center [333, 216] width 175 height 16
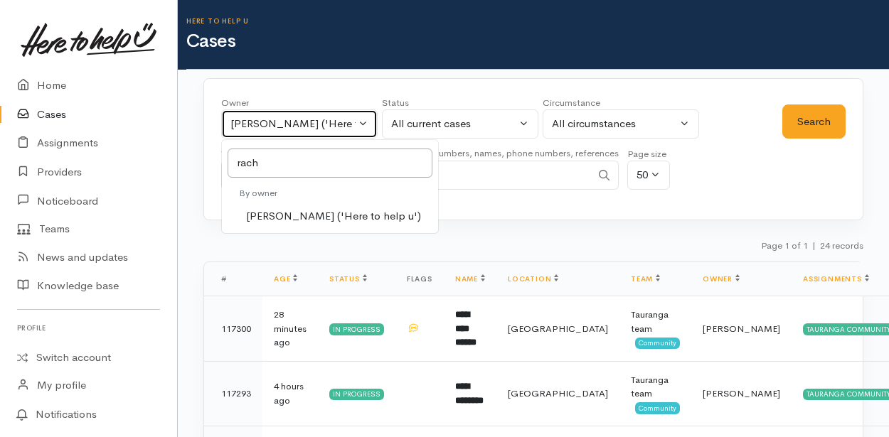
select select "1612"
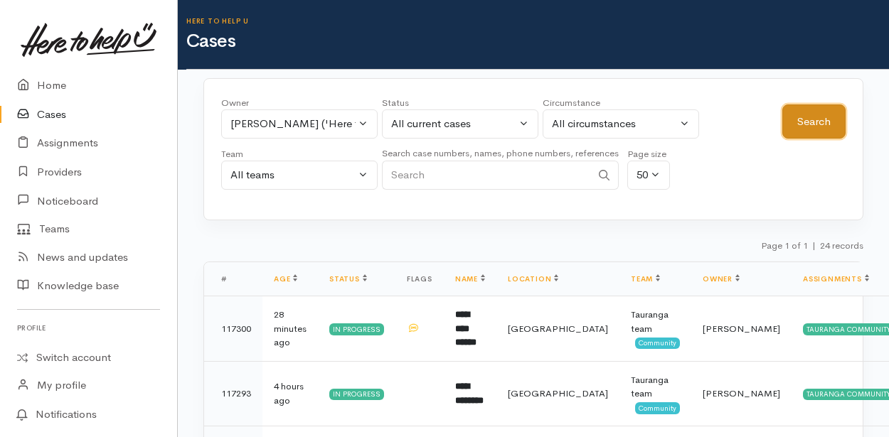
click at [798, 127] on button "Search" at bounding box center [813, 122] width 63 height 35
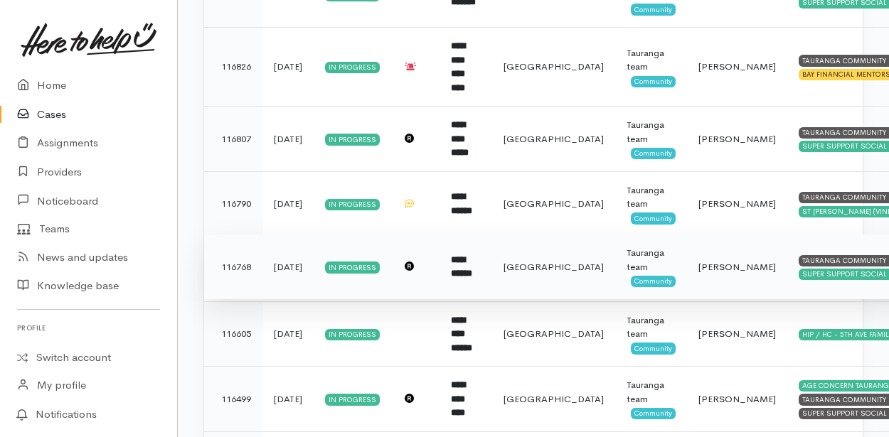
scroll to position [1280, 0]
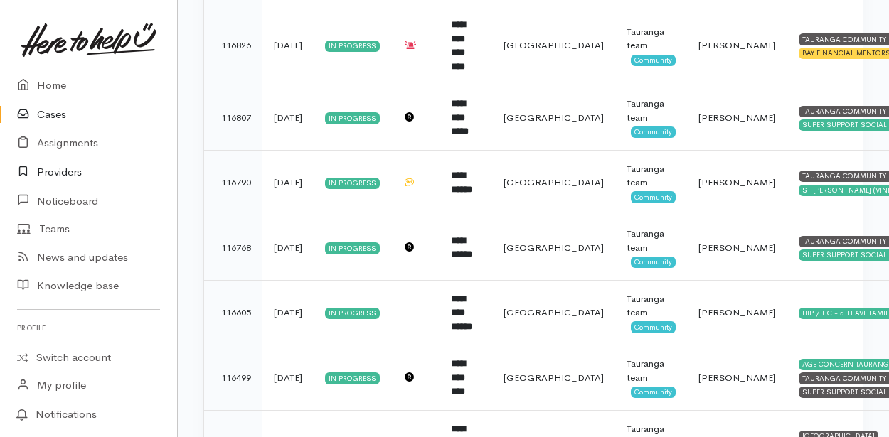
click at [55, 172] on link "Providers" at bounding box center [88, 172] width 177 height 29
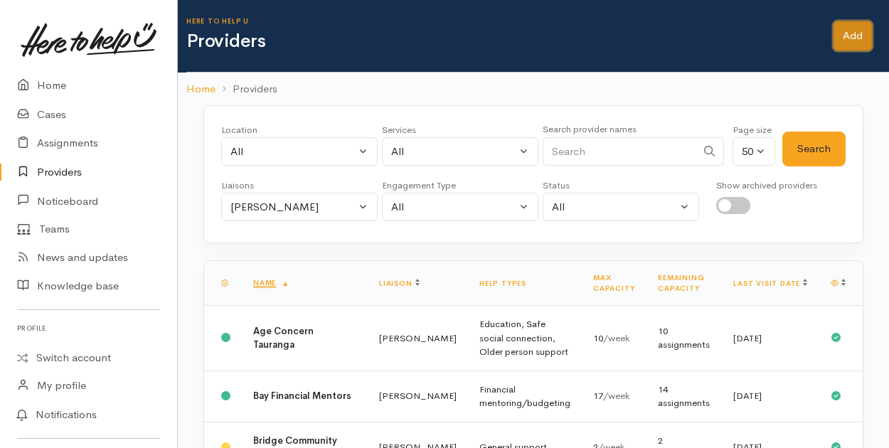
click at [848, 36] on link "Add" at bounding box center [852, 35] width 38 height 29
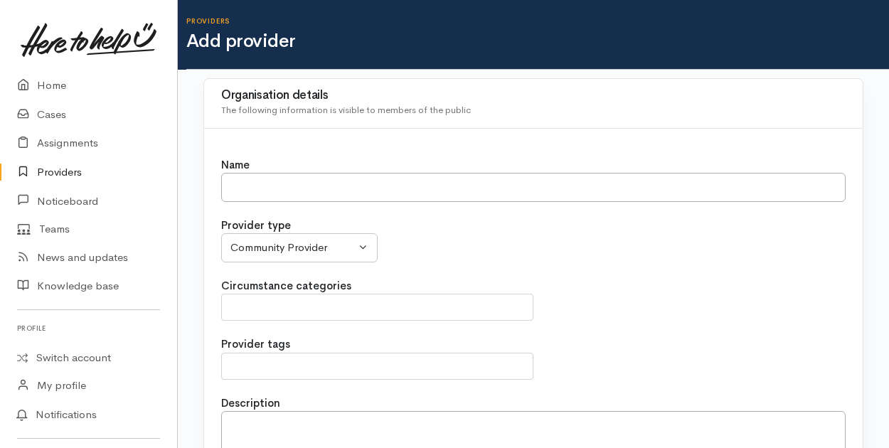
select select
click at [250, 187] on input "Name" at bounding box center [533, 187] width 624 height 29
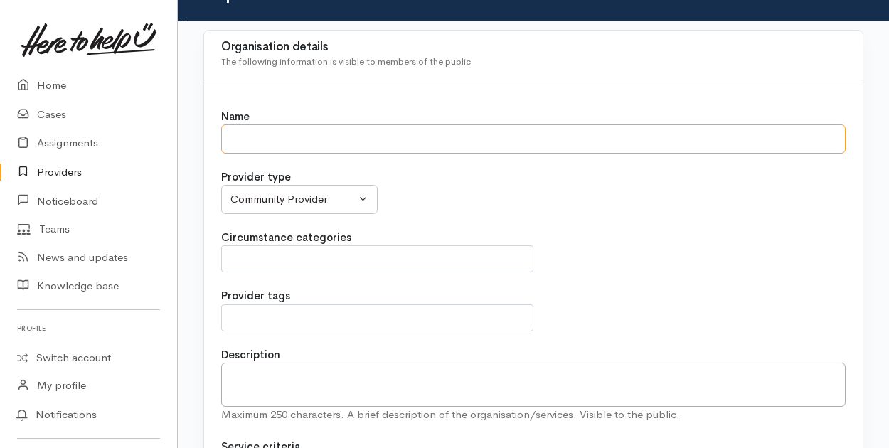
scroll to position [71, 0]
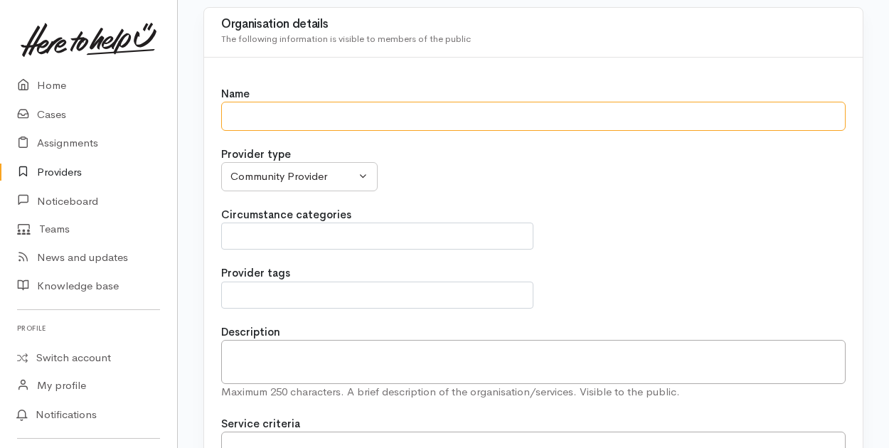
click at [235, 115] on input "Name" at bounding box center [533, 116] width 624 height 29
click at [236, 113] on input "Name" at bounding box center [533, 116] width 624 height 29
click at [252, 112] on input "Name" at bounding box center [533, 116] width 624 height 29
type input "[PERSON_NAME] Support - ACC Sensitive Claims Counsellor"
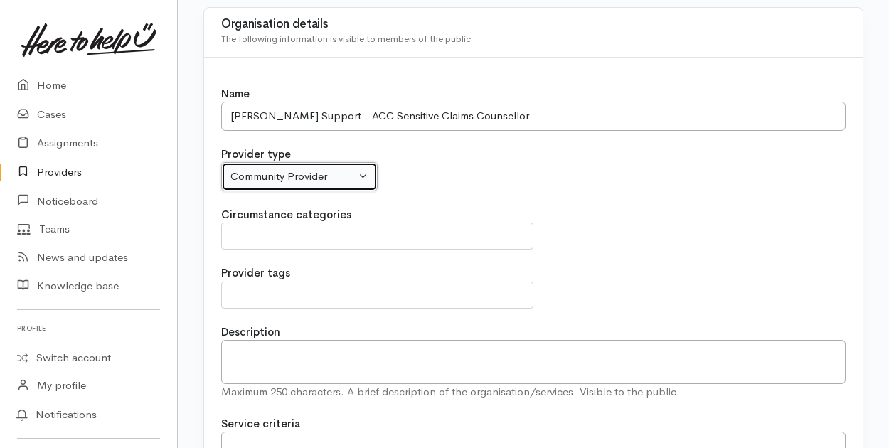
click at [346, 180] on div "Community Provider" at bounding box center [292, 177] width 125 height 16
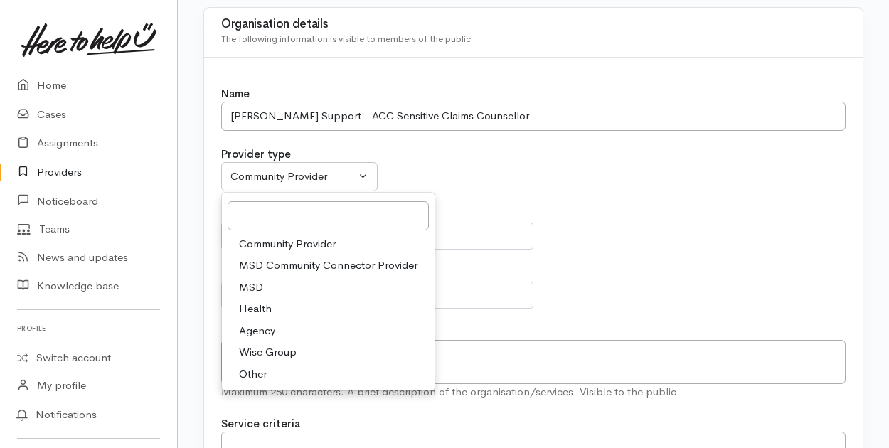
click at [311, 241] on span "Community Provider" at bounding box center [287, 244] width 97 height 16
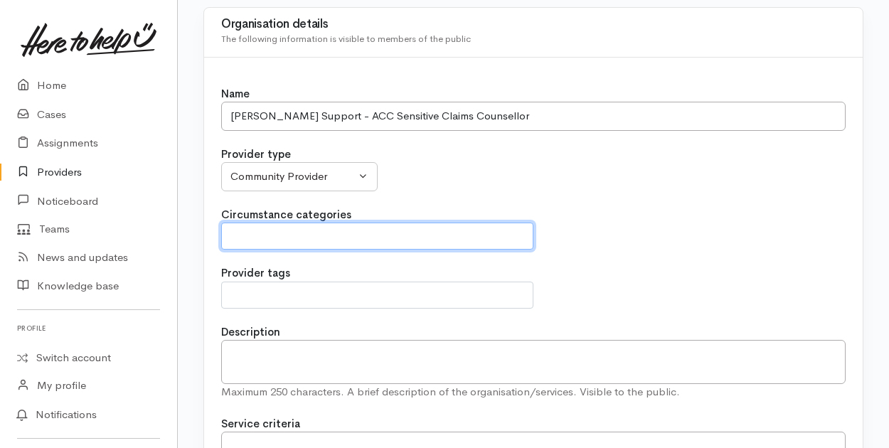
click at [314, 230] on span at bounding box center [377, 236] width 294 height 17
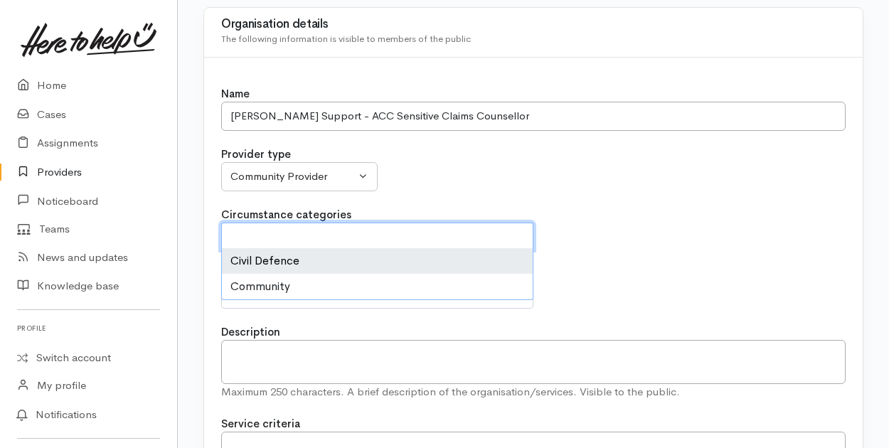
scroll to position [142, 0]
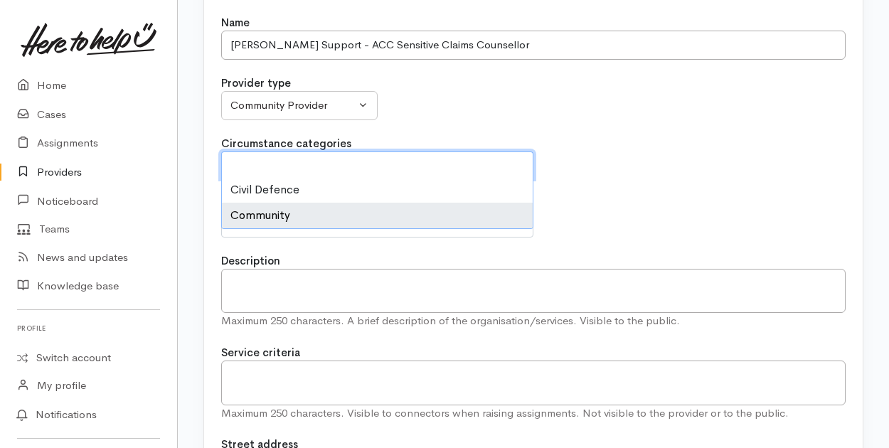
click at [252, 217] on li "Community" at bounding box center [377, 216] width 311 height 26
select select "2"
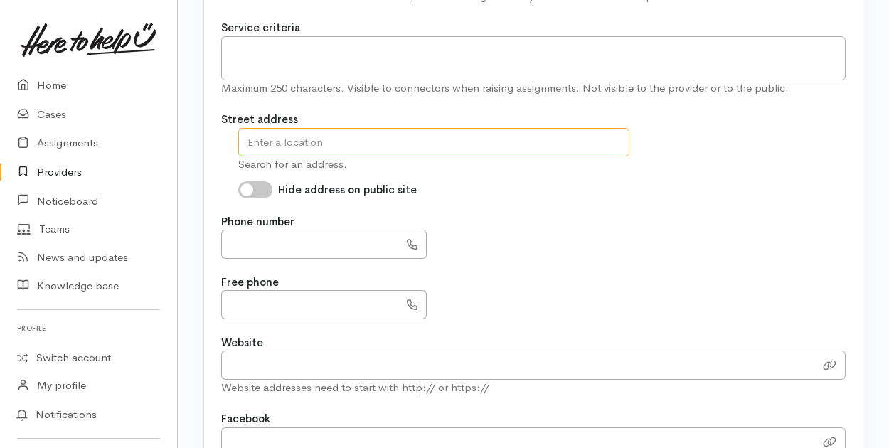
scroll to position [97, 0]
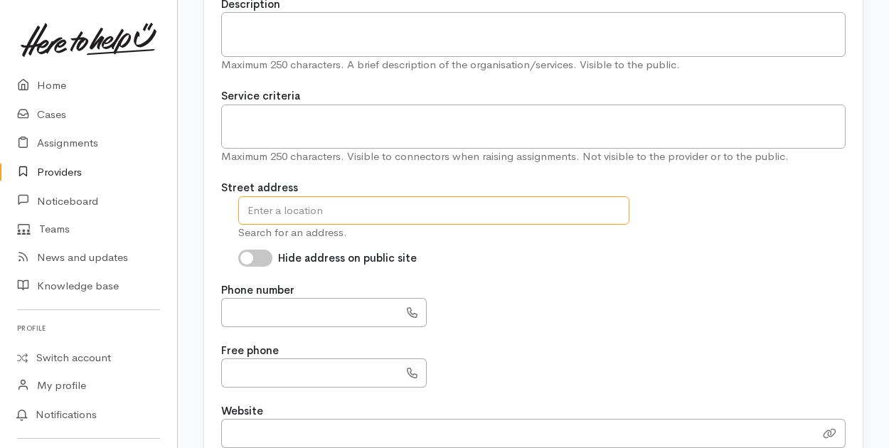
scroll to position [452, 0]
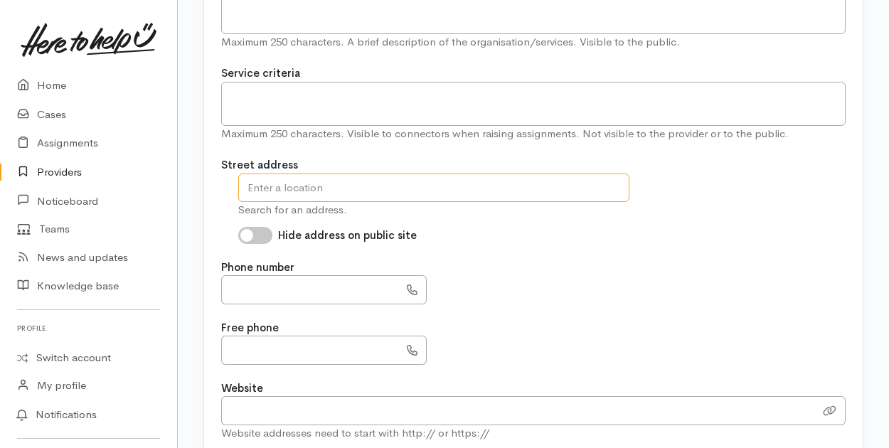
click at [275, 187] on input "text" at bounding box center [433, 188] width 391 height 29
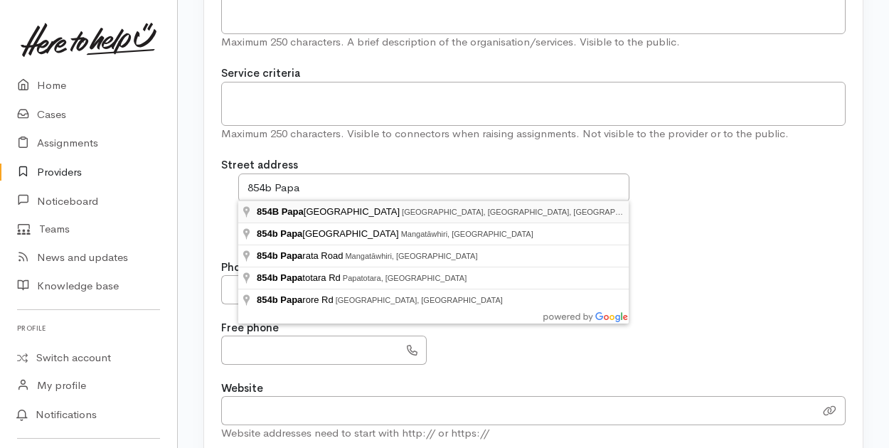
type input "854B Papamoa Beach Road, Papamoa Beach, Tauranga, New Zealand"
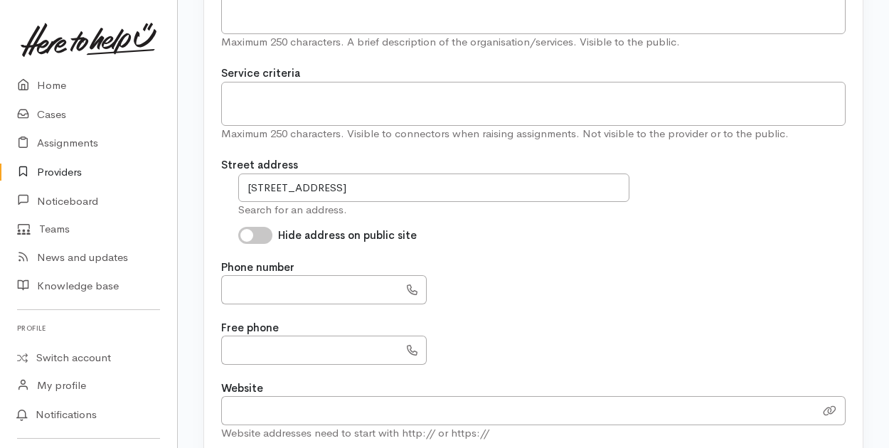
click at [257, 235] on input "Hide address on public site" at bounding box center [255, 235] width 34 height 17
checkbox input "true"
click at [248, 290] on input "text" at bounding box center [310, 289] width 178 height 29
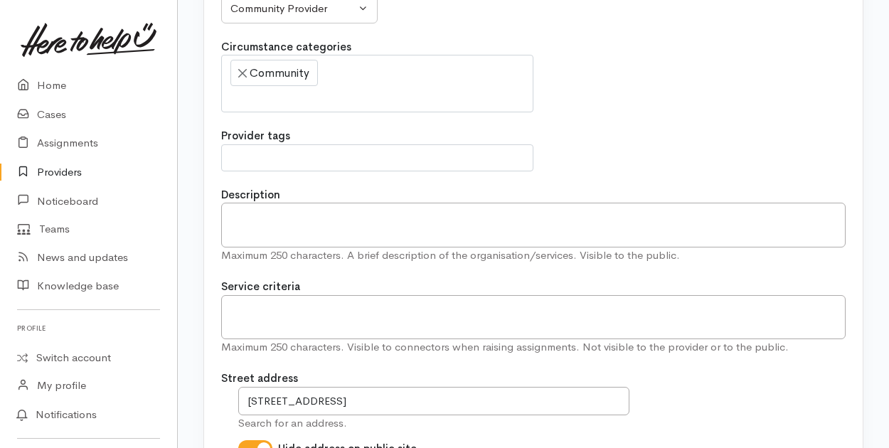
scroll to position [310, 0]
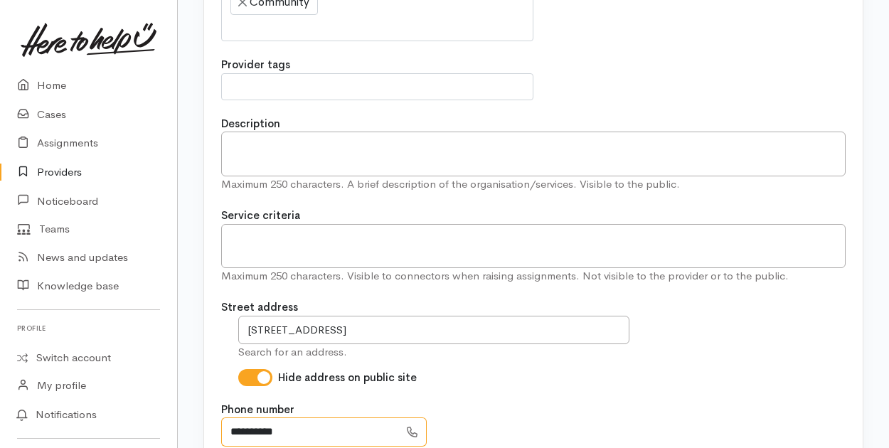
type input "**********"
drag, startPoint x: 244, startPoint y: 154, endPoint x: 286, endPoint y: 154, distance: 42.0
click at [244, 154] on textarea "Description" at bounding box center [533, 154] width 624 height 44
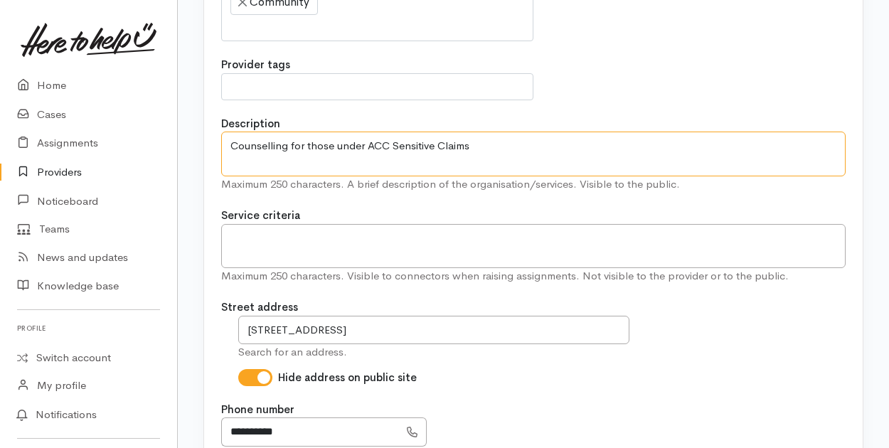
type textarea "Counselling for those under ACC Sensitive Claims"
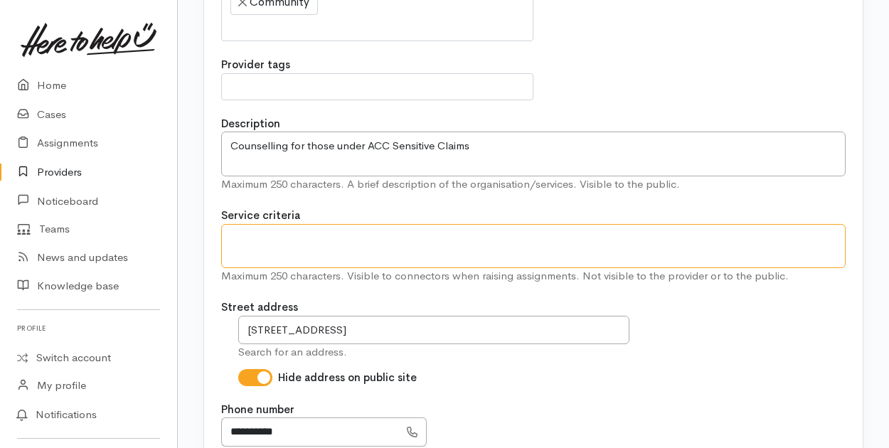
click at [512, 227] on textarea at bounding box center [533, 246] width 624 height 44
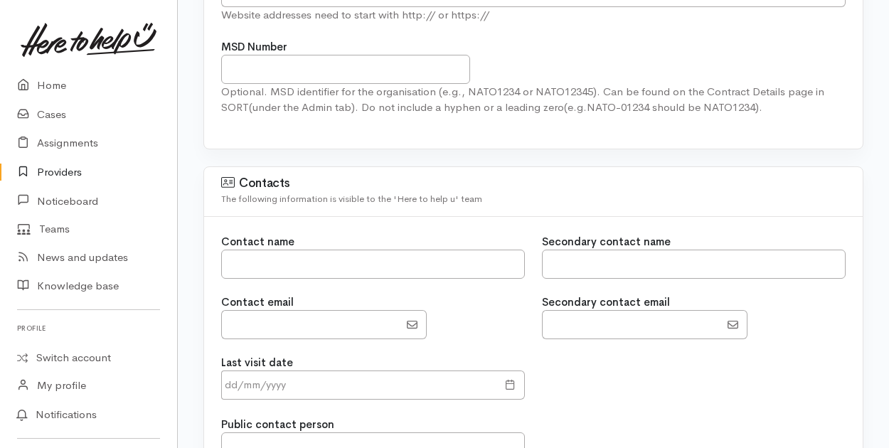
scroll to position [950, 0]
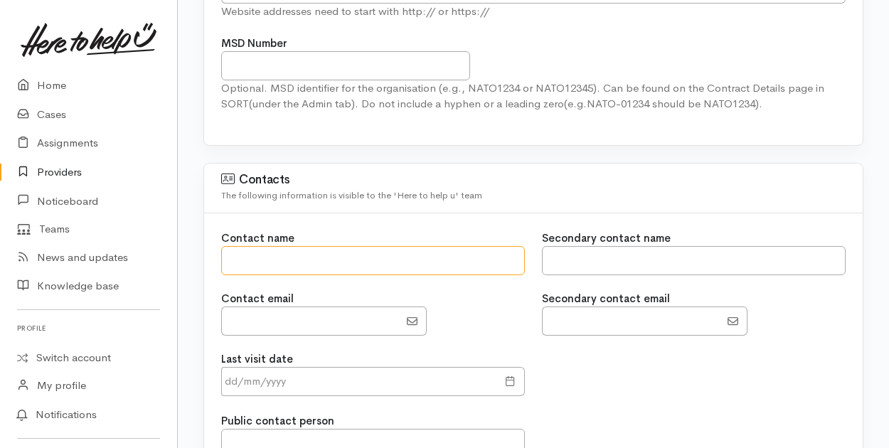
click at [258, 255] on input "text" at bounding box center [373, 260] width 304 height 29
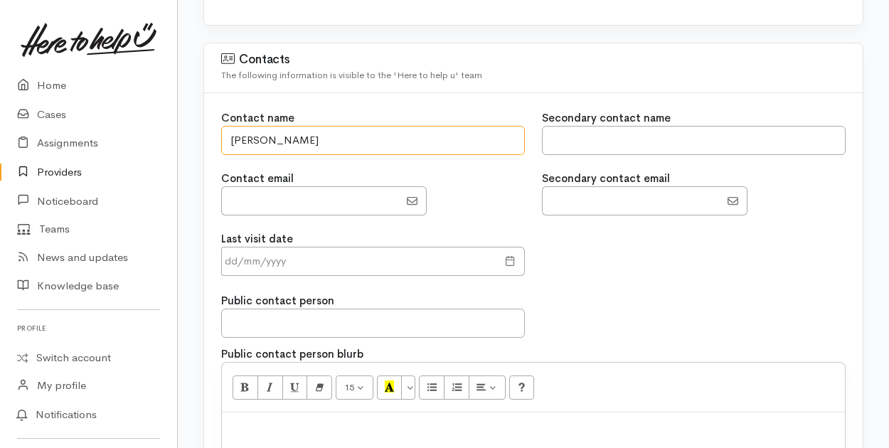
scroll to position [1092, 0]
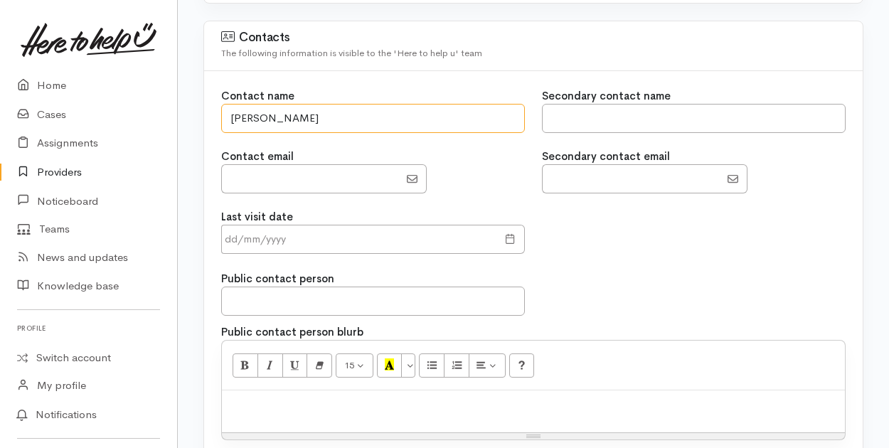
type input "[PERSON_NAME]"
click at [242, 167] on input "EmailAddress" at bounding box center [310, 178] width 178 height 29
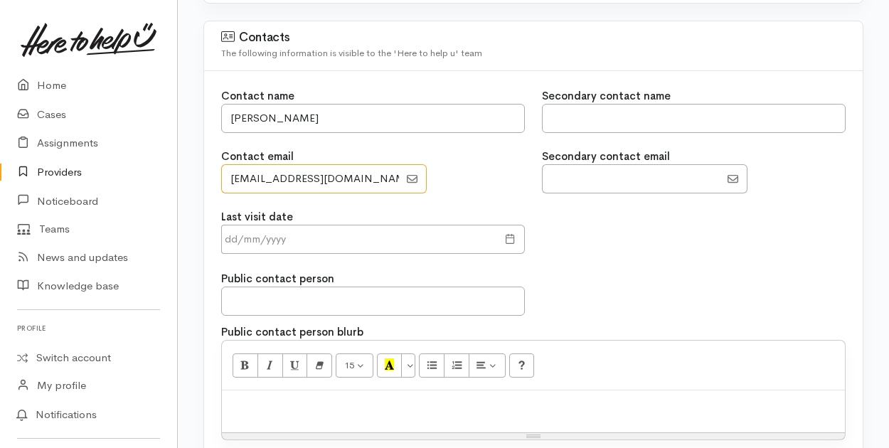
type input "[EMAIL_ADDRESS][DOMAIN_NAME]"
click at [247, 233] on input "text" at bounding box center [359, 239] width 276 height 29
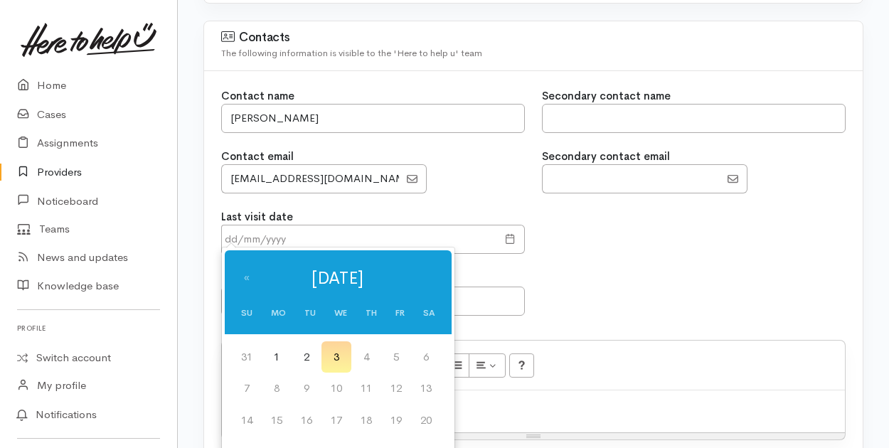
click at [343, 361] on td "3" at bounding box center [336, 357] width 30 height 32
type input "03 Sep 2025"
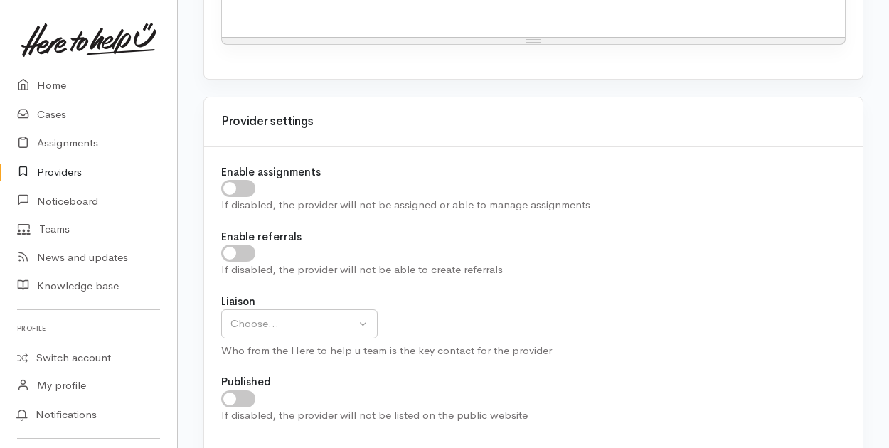
scroll to position [1519, 0]
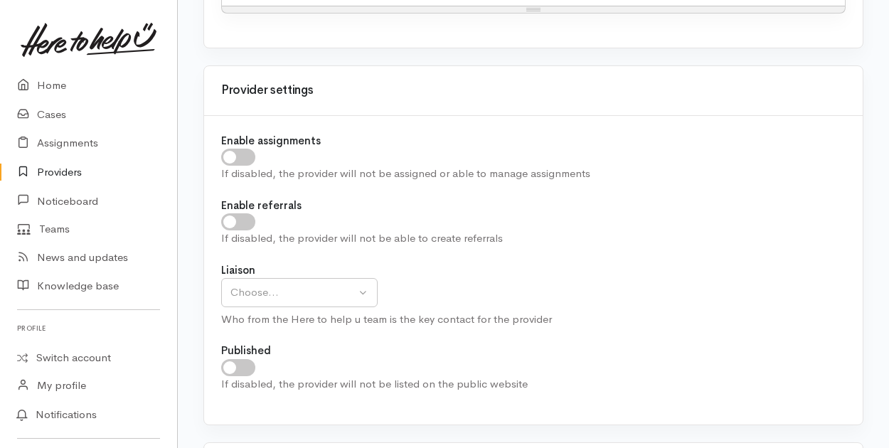
click at [233, 149] on input "checkbox" at bounding box center [238, 157] width 34 height 17
checkbox input "true"
click at [236, 213] on input "checkbox" at bounding box center [238, 221] width 34 height 17
checkbox input "true"
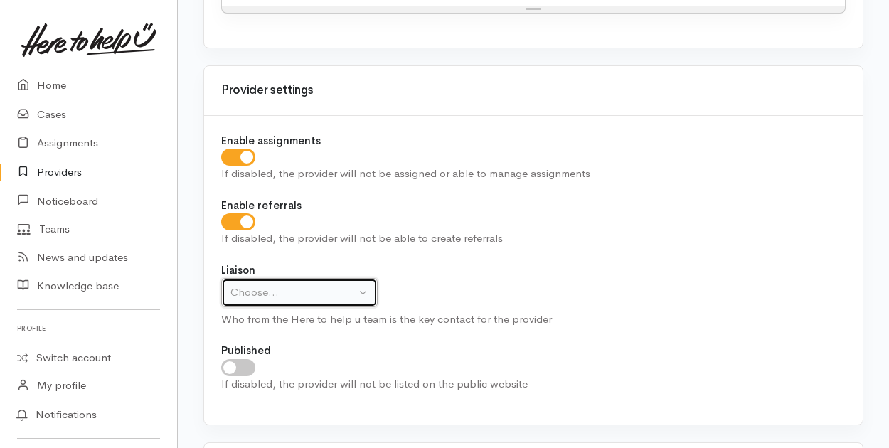
click at [324, 284] on div "Choose..." at bounding box center [292, 292] width 125 height 16
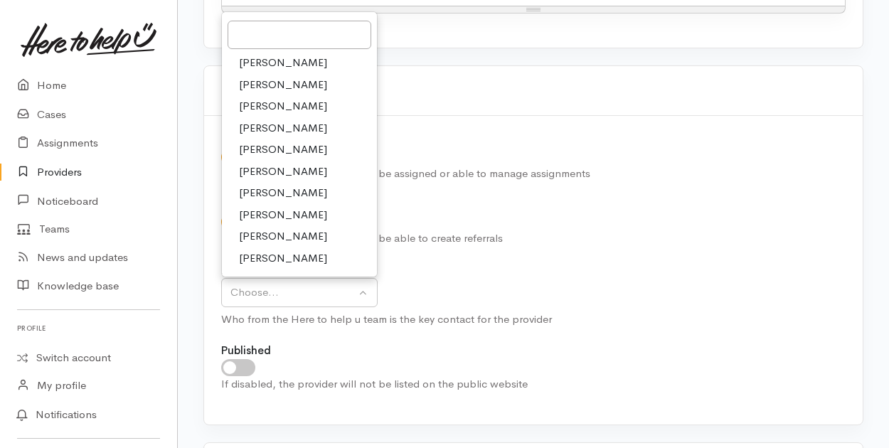
click at [280, 98] on span "Amanda Gabb" at bounding box center [283, 106] width 88 height 16
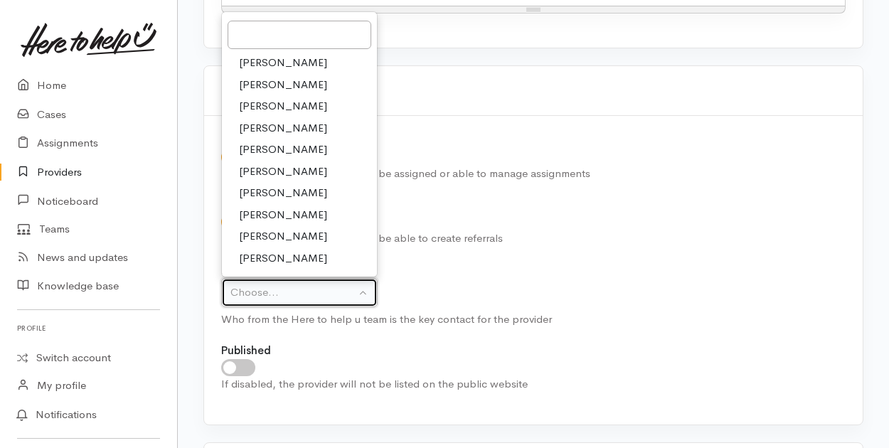
select select "205"
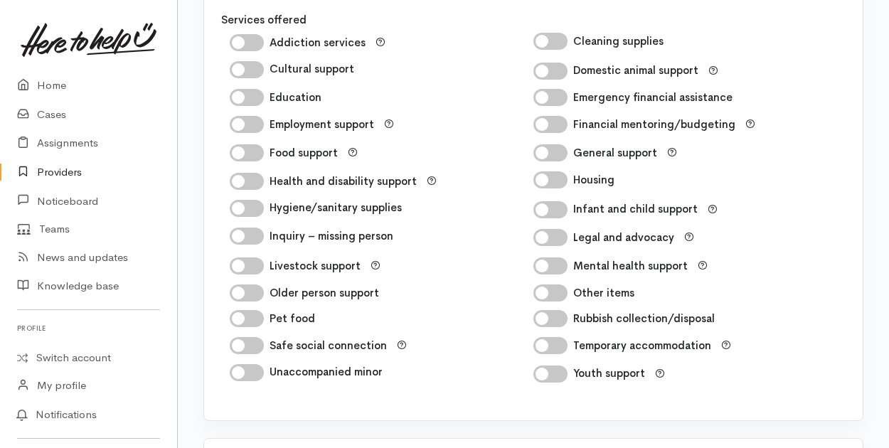
scroll to position [2088, 0]
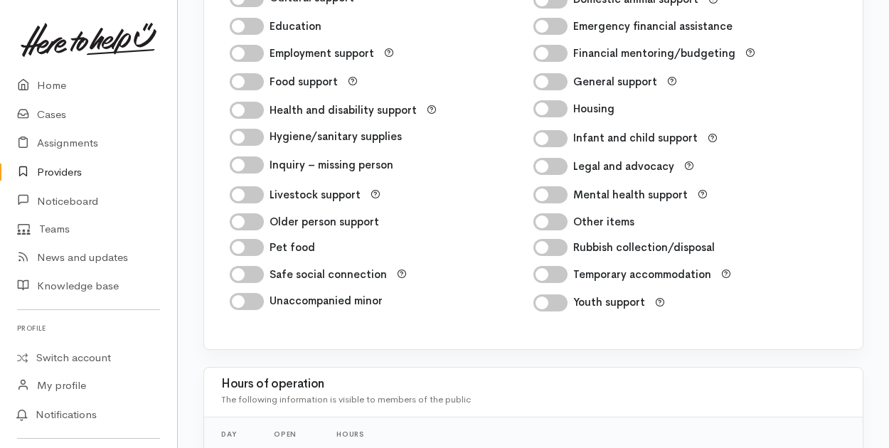
click at [555, 191] on input "Mental health support" at bounding box center [550, 194] width 34 height 17
checkbox input "true"
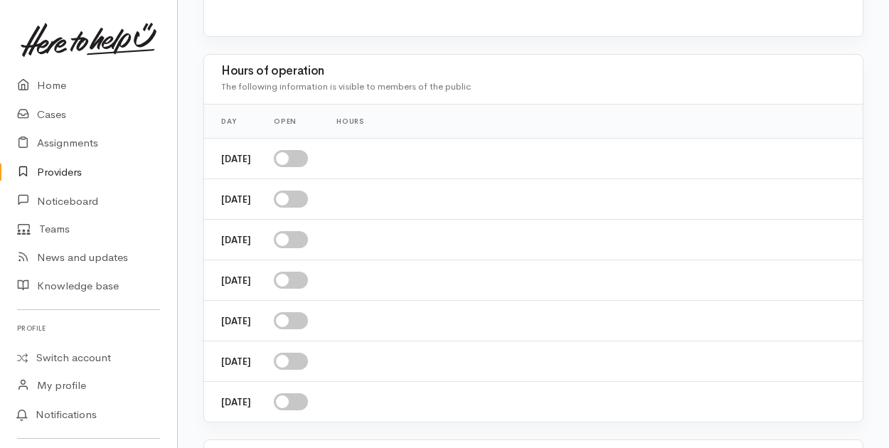
scroll to position [2444, 0]
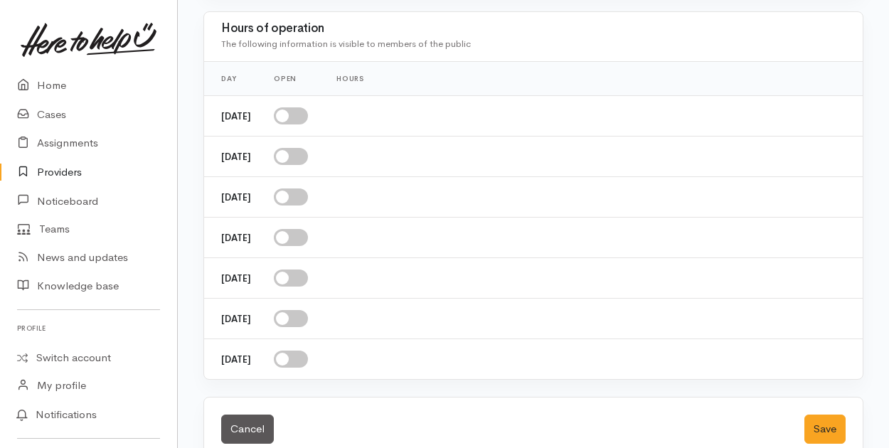
drag, startPoint x: 311, startPoint y: 106, endPoint x: 315, endPoint y: 113, distance: 8.3
click at [308, 110] on input "checkbox" at bounding box center [291, 115] width 34 height 17
checkbox input "true"
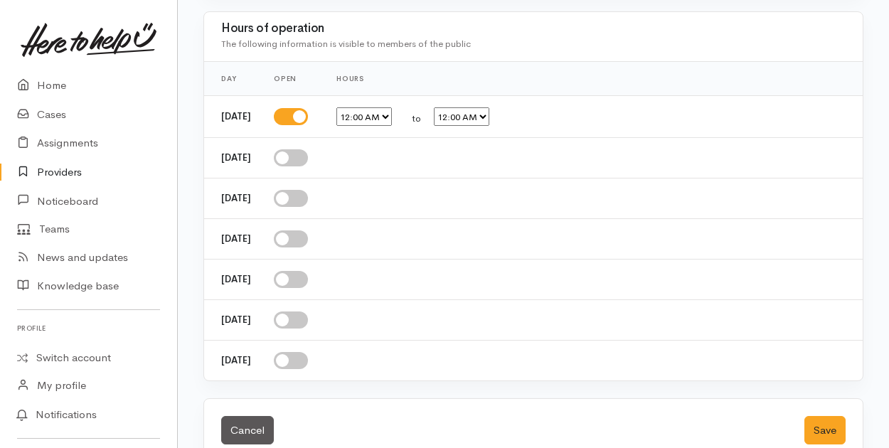
drag, startPoint x: 310, startPoint y: 149, endPoint x: 317, endPoint y: 181, distance: 32.1
click at [308, 150] on input "checkbox" at bounding box center [291, 157] width 34 height 17
checkbox input "true"
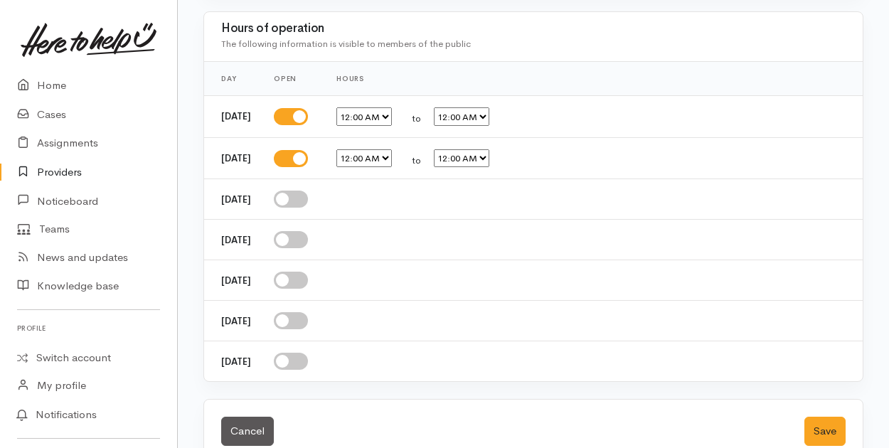
click at [308, 195] on input "checkbox" at bounding box center [291, 199] width 34 height 17
checkbox input "true"
click at [306, 233] on input "checkbox" at bounding box center [291, 241] width 34 height 17
checkbox input "true"
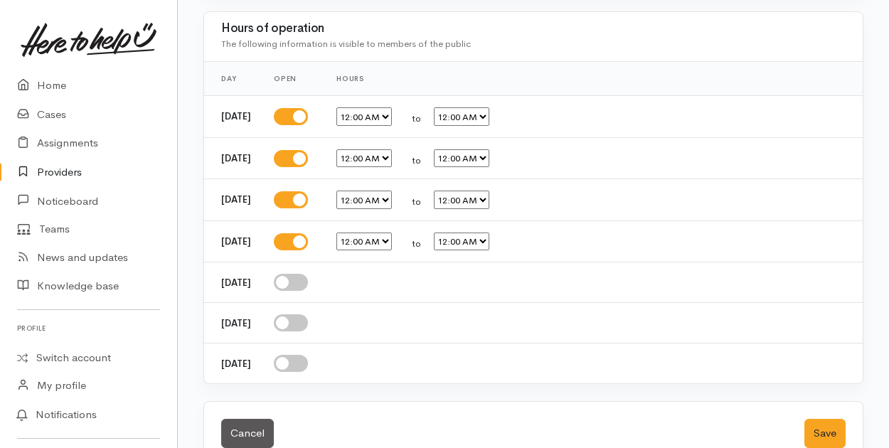
drag, startPoint x: 309, startPoint y: 275, endPoint x: 721, endPoint y: 258, distance: 412.8
click at [308, 275] on input "checkbox" at bounding box center [291, 282] width 34 height 17
checkbox input "true"
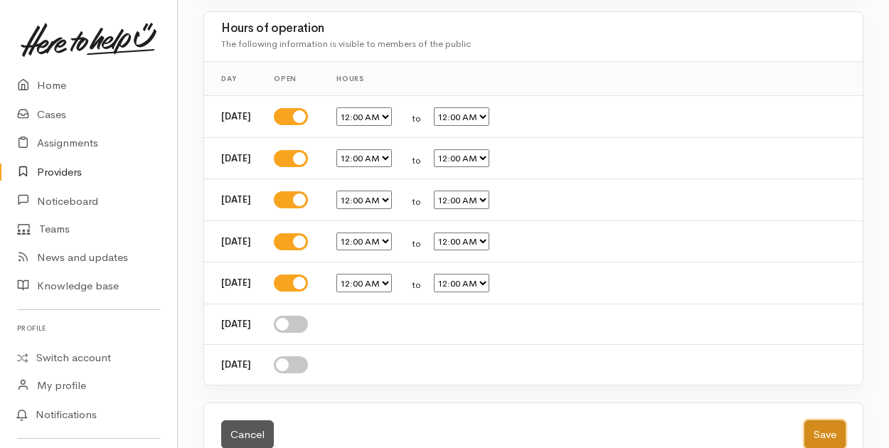
click at [821, 424] on button "Save" at bounding box center [824, 434] width 41 height 29
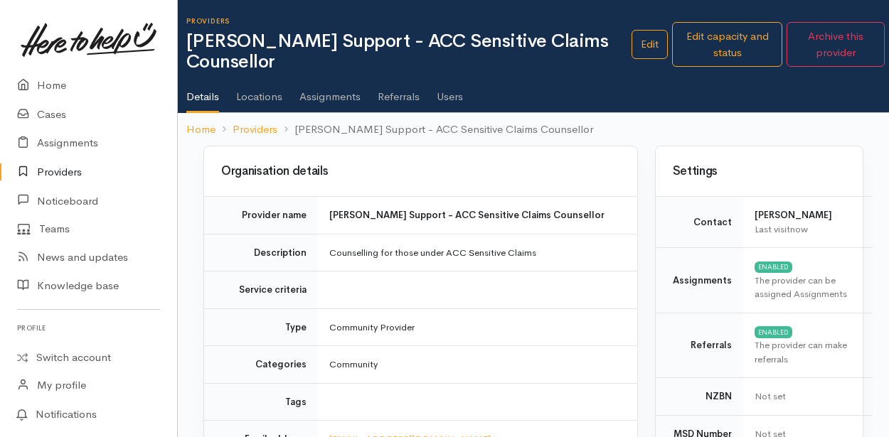
click at [267, 98] on link "Locations" at bounding box center [259, 92] width 46 height 40
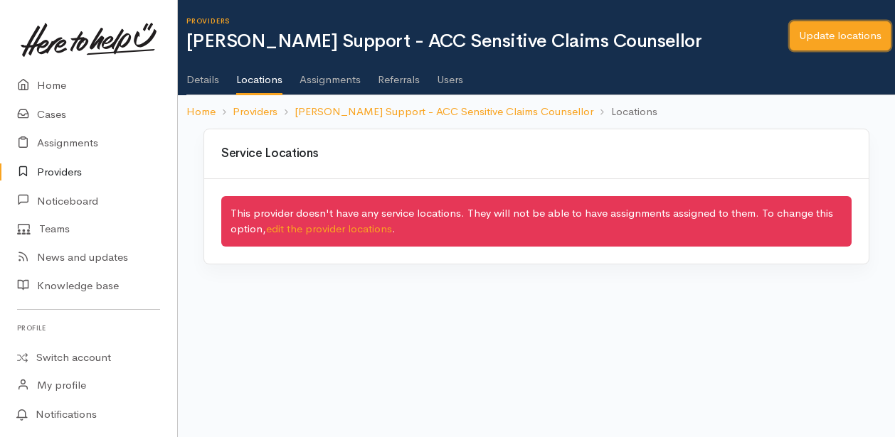
click at [861, 36] on link "Update locations" at bounding box center [839, 35] width 101 height 29
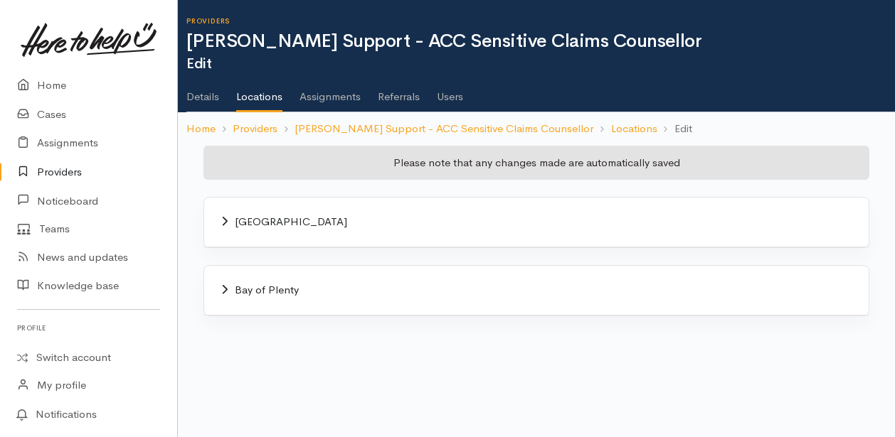
click at [252, 289] on span "Bay of Plenty" at bounding box center [267, 290] width 64 height 14
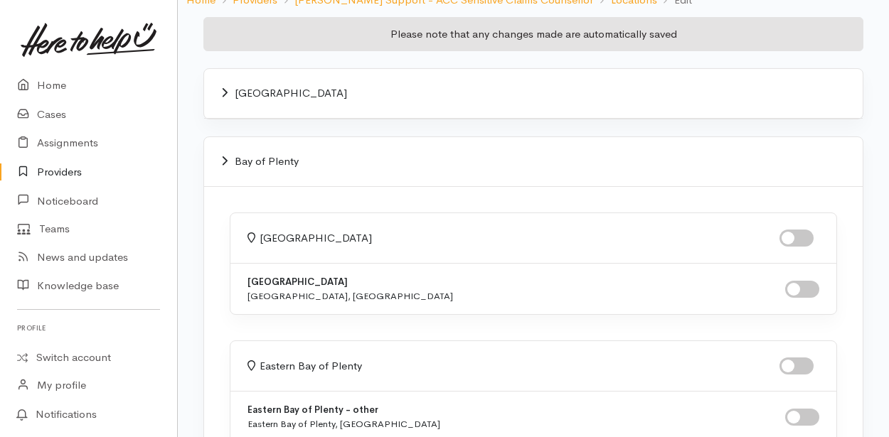
scroll to position [142, 0]
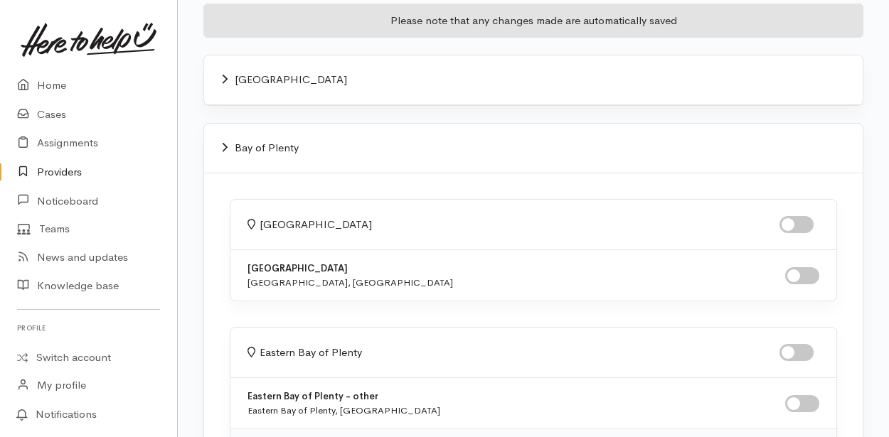
click at [806, 225] on input "checkbox" at bounding box center [796, 224] width 34 height 17
checkbox input "true"
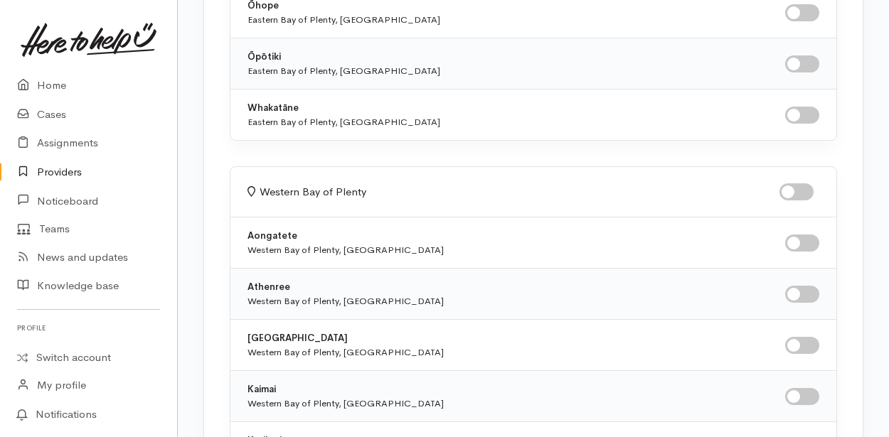
scroll to position [640, 0]
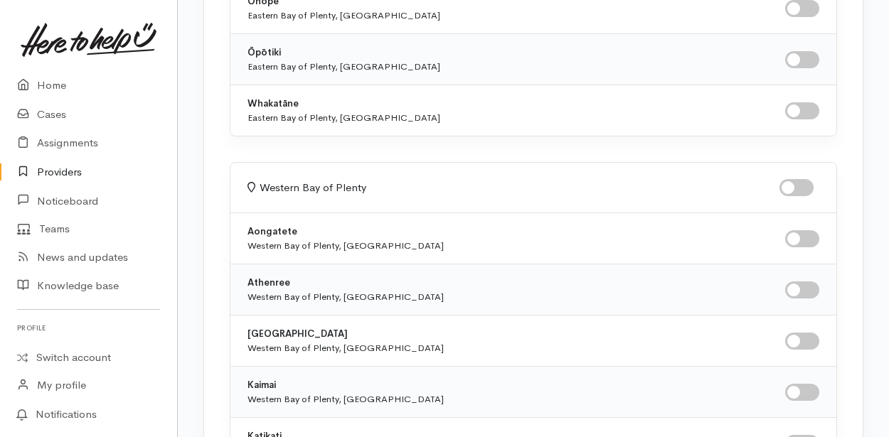
click at [804, 188] on input "checkbox" at bounding box center [796, 187] width 34 height 17
checkbox input "true"
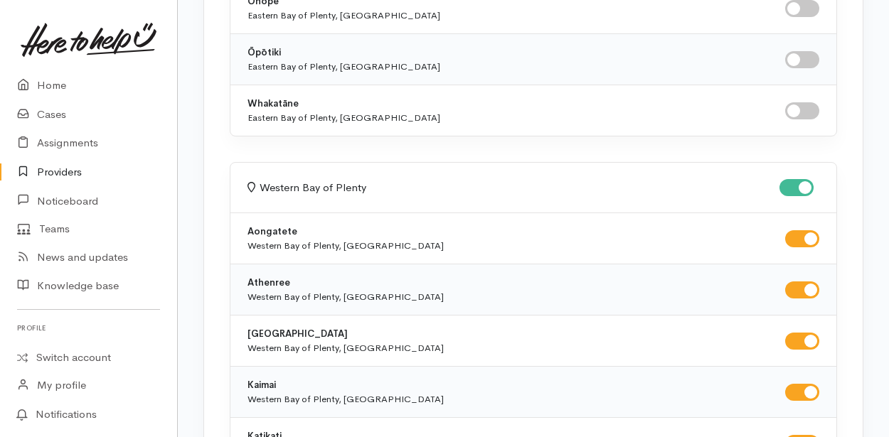
checkbox input "true"
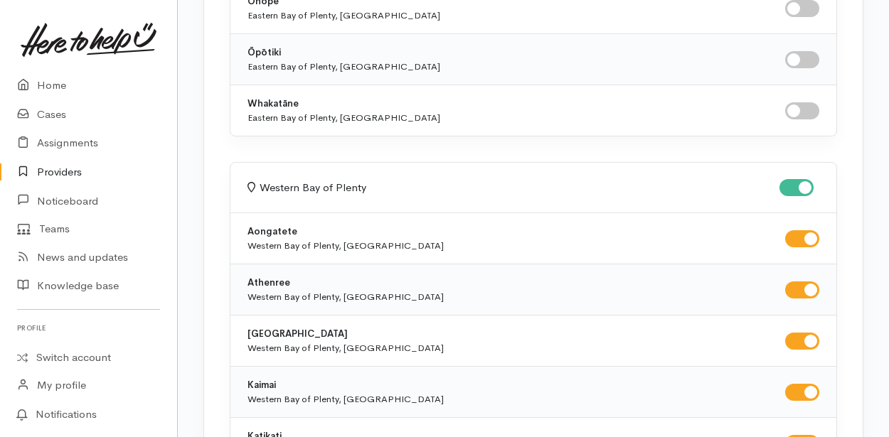
checkbox input "true"
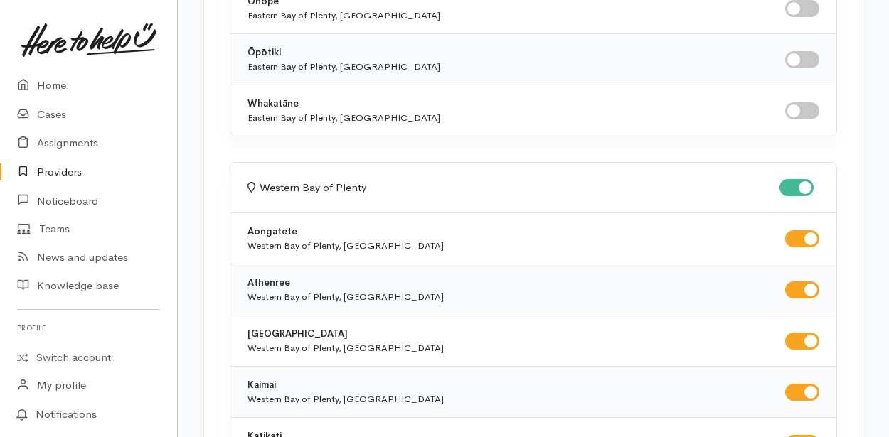
checkbox input "true"
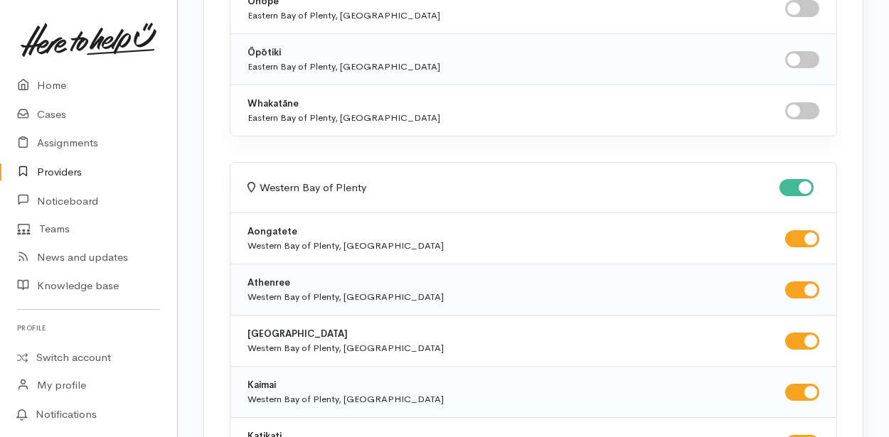
checkbox input "true"
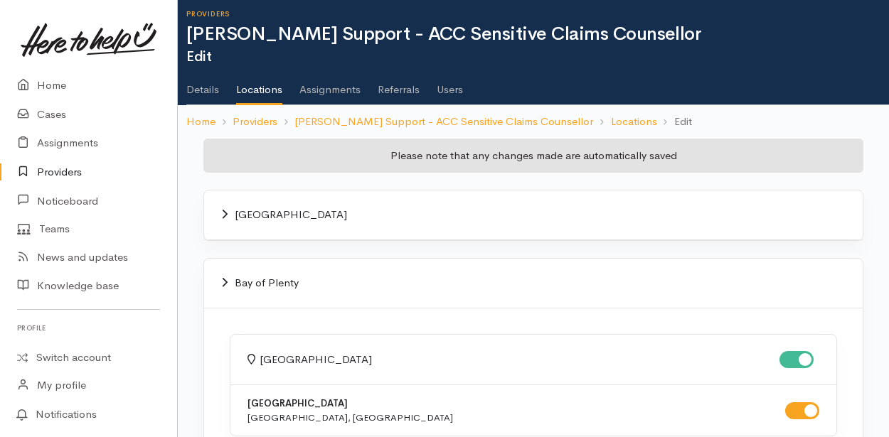
scroll to position [0, 0]
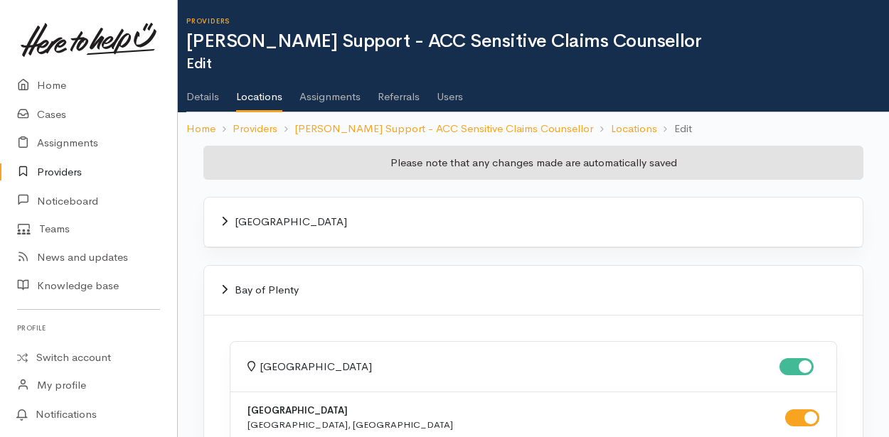
click at [454, 97] on link "Users" at bounding box center [450, 92] width 26 height 40
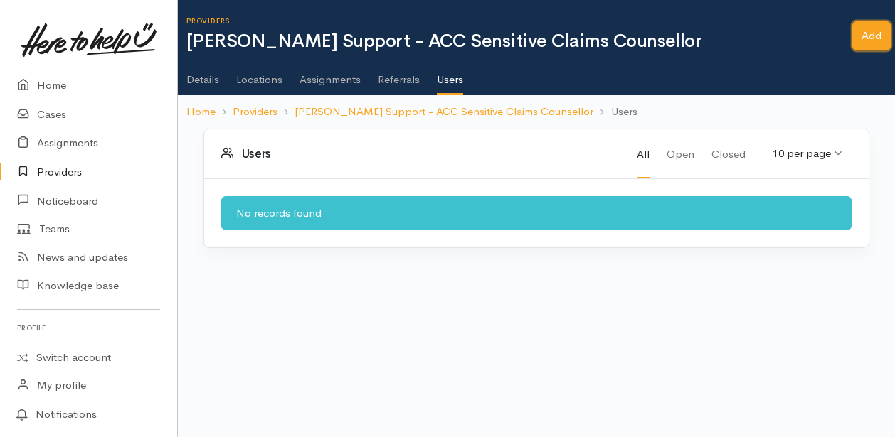
click at [873, 36] on link "Add" at bounding box center [871, 35] width 38 height 29
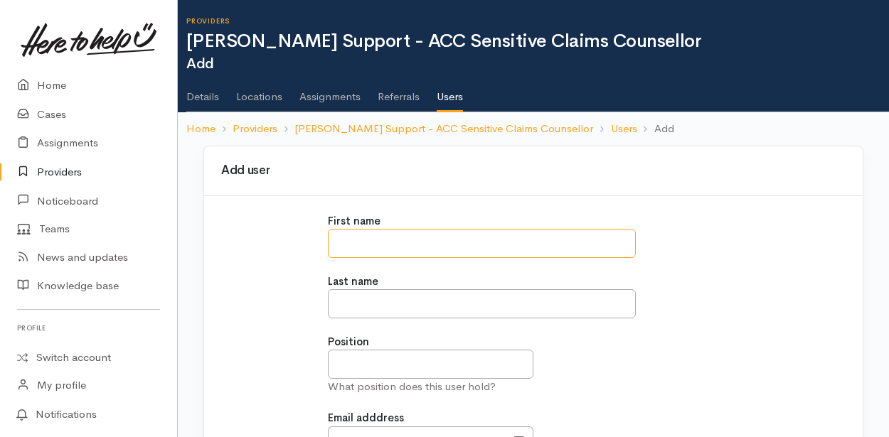
click at [355, 238] on input "text" at bounding box center [482, 243] width 308 height 29
type input "******"
drag, startPoint x: 349, startPoint y: 297, endPoint x: 351, endPoint y: 305, distance: 8.8
click at [349, 297] on input "text" at bounding box center [482, 303] width 308 height 29
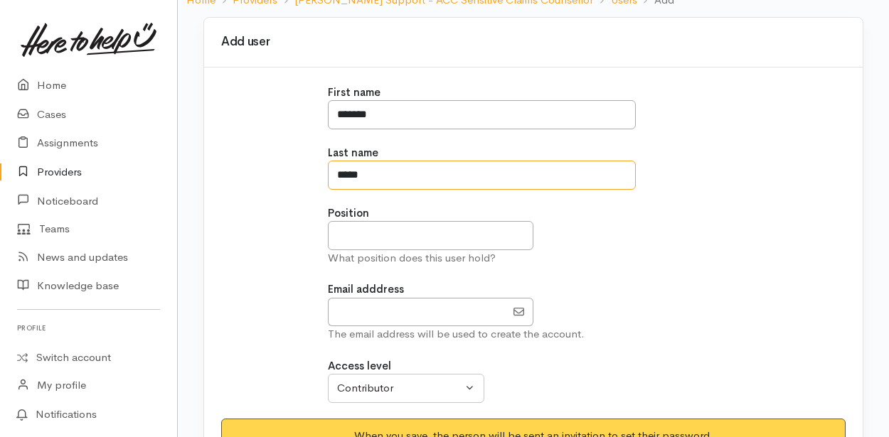
scroll to position [142, 0]
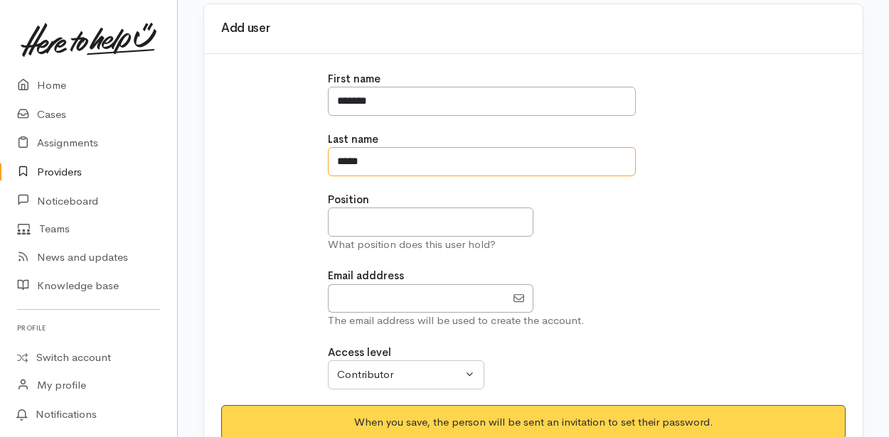
type input "*****"
drag, startPoint x: 345, startPoint y: 213, endPoint x: 355, endPoint y: 227, distance: 16.8
click at [345, 213] on input "text" at bounding box center [431, 222] width 206 height 29
type input "**********"
click at [334, 297] on input "EmailAddress" at bounding box center [417, 298] width 178 height 29
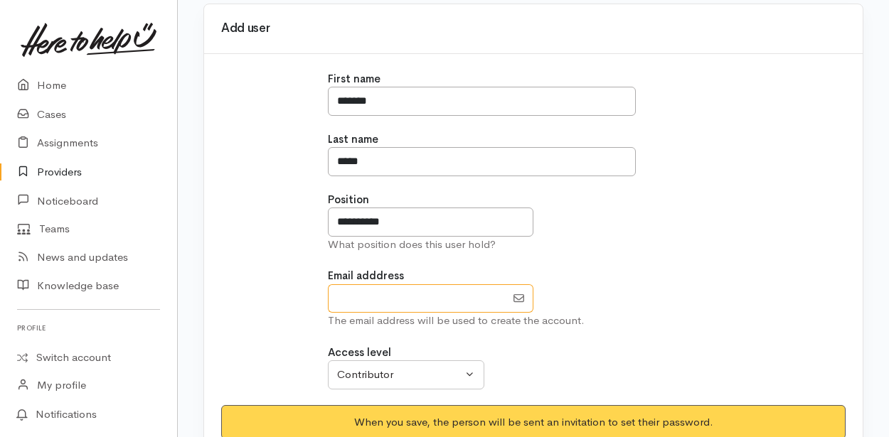
type input "[EMAIL_ADDRESS][DOMAIN_NAME]"
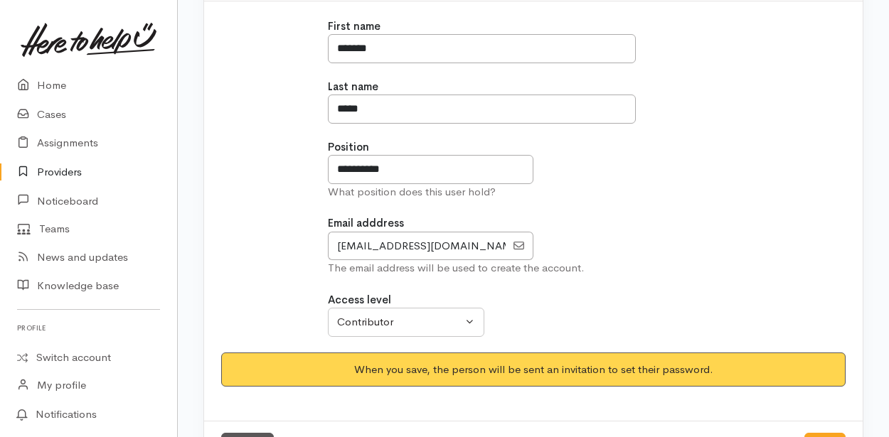
scroll to position [213, 0]
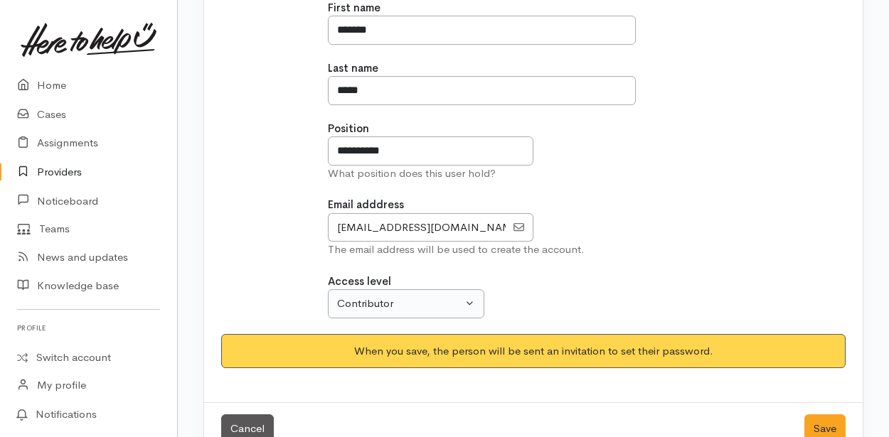
click at [459, 296] on div "Contributor" at bounding box center [399, 304] width 125 height 16
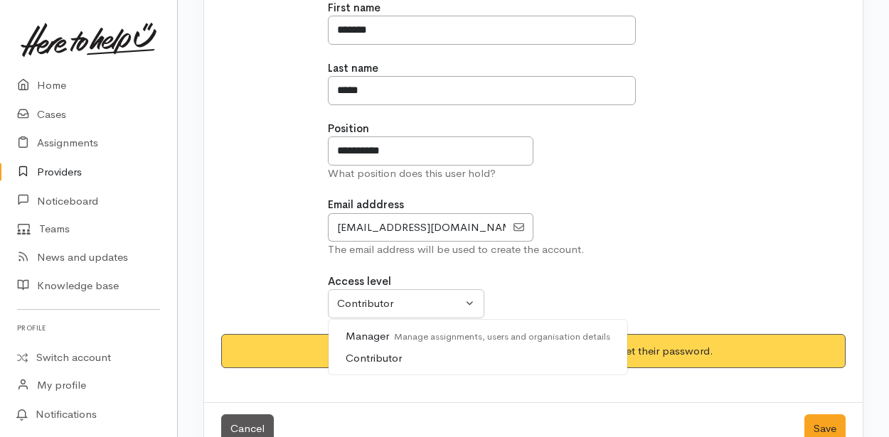
click at [372, 332] on span "Manager Manage assignments, users and organisation details" at bounding box center [478, 337] width 265 height 16
select select "true"
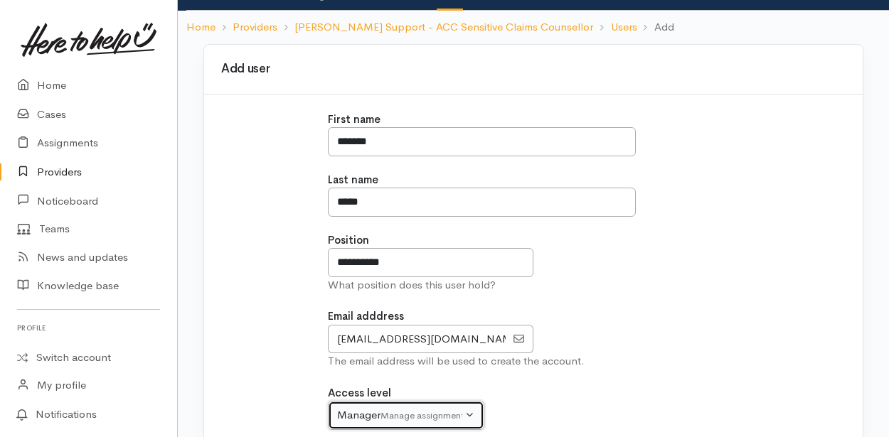
scroll to position [244, 0]
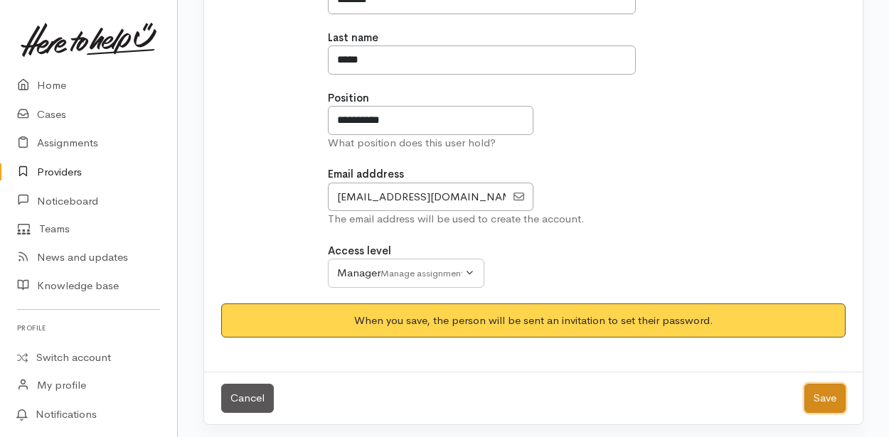
click at [829, 389] on button "Save" at bounding box center [824, 398] width 41 height 29
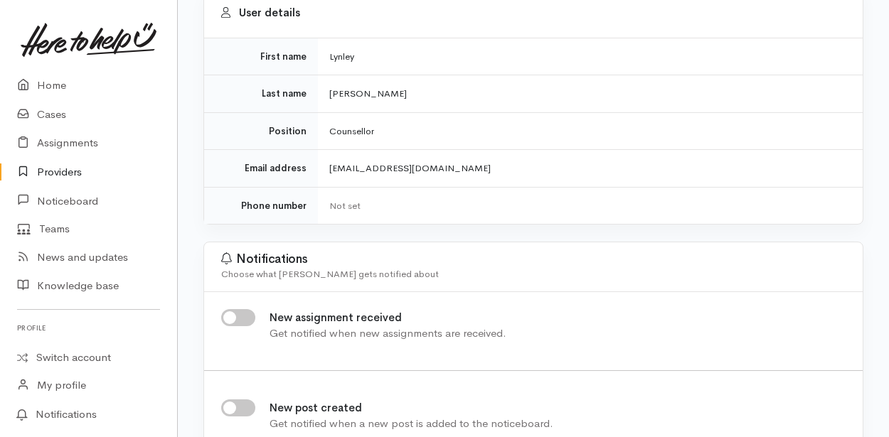
scroll to position [213, 0]
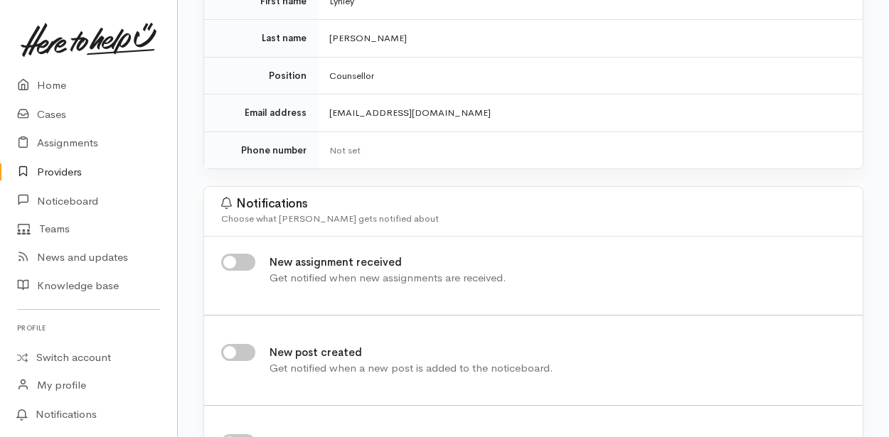
click at [233, 260] on input "New assignment received" at bounding box center [238, 262] width 34 height 17
checkbox input "true"
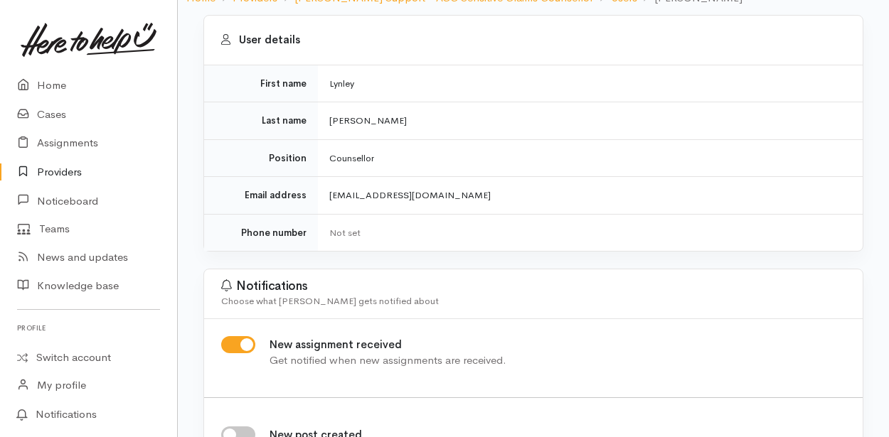
scroll to position [0, 0]
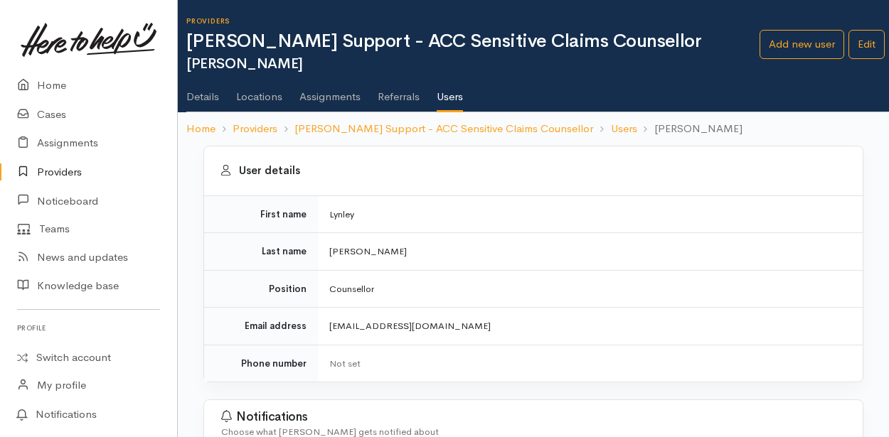
click at [211, 96] on link "Details" at bounding box center [202, 92] width 33 height 40
